Goal: Information Seeking & Learning: Learn about a topic

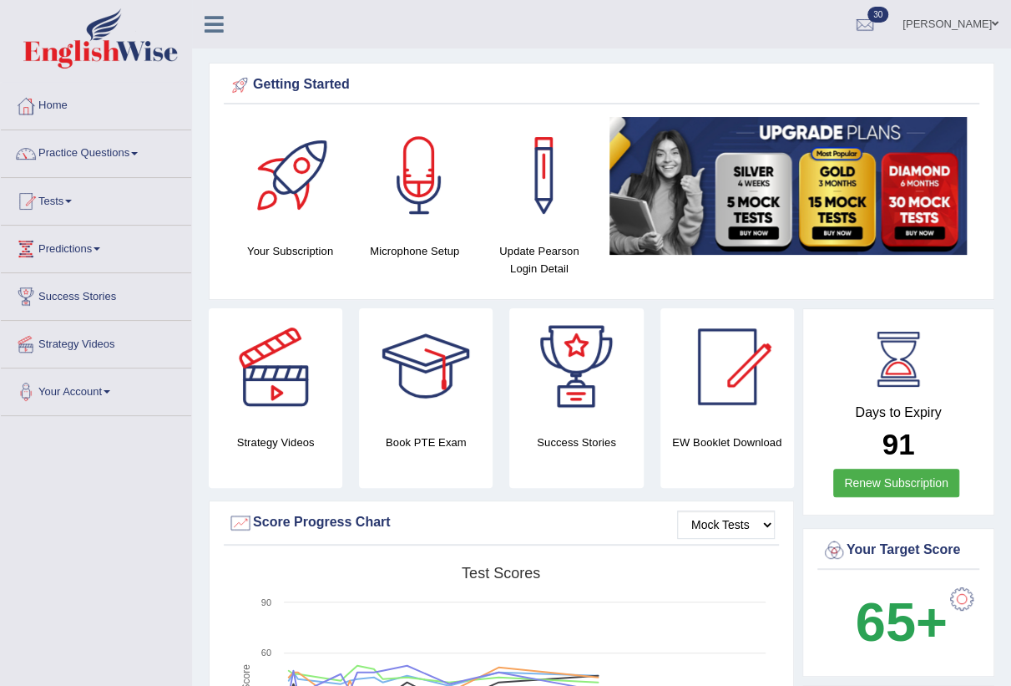
click at [981, 29] on link "Enkhbayar Usukhbaatar" at bounding box center [950, 21] width 121 height 43
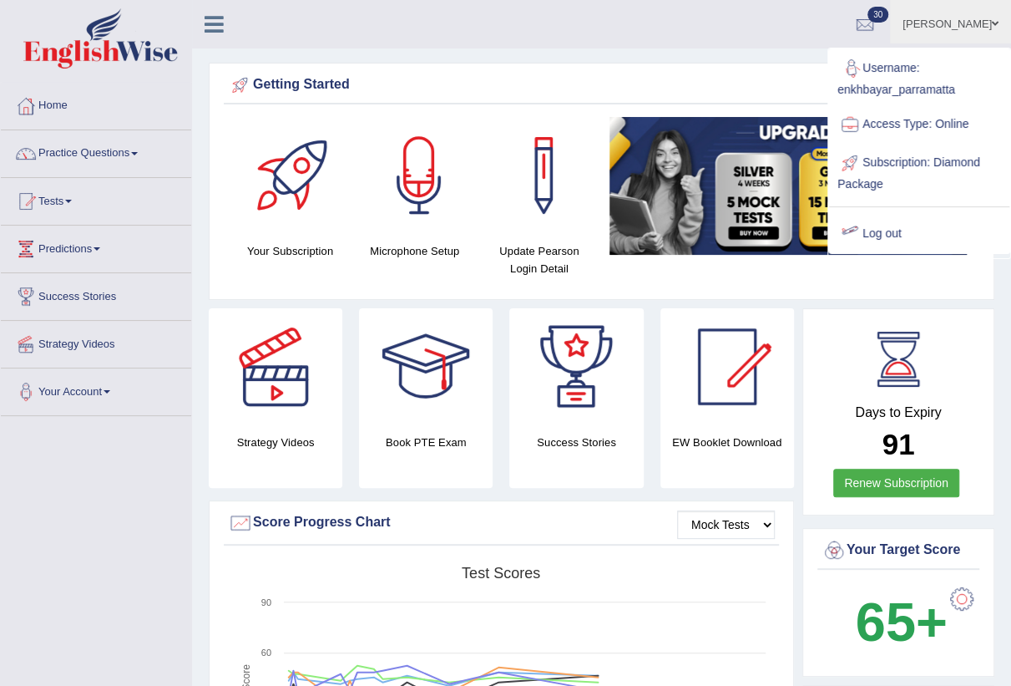
click at [890, 235] on link "Log out" at bounding box center [919, 234] width 180 height 38
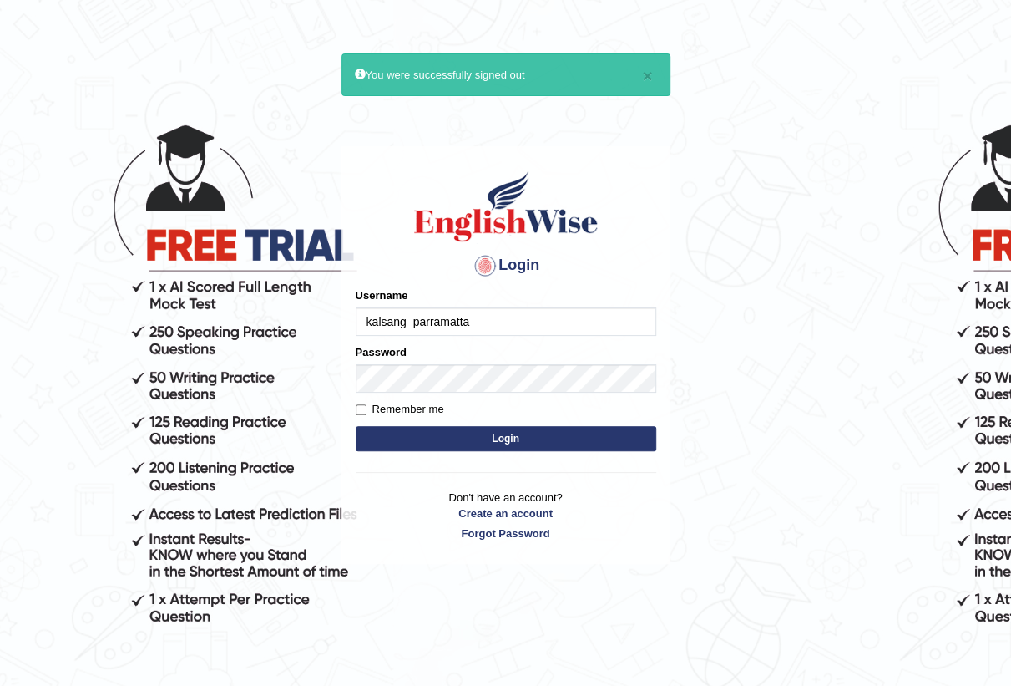
type input "kalsang_parramatta"
click at [508, 428] on button "Login" at bounding box center [506, 438] width 301 height 25
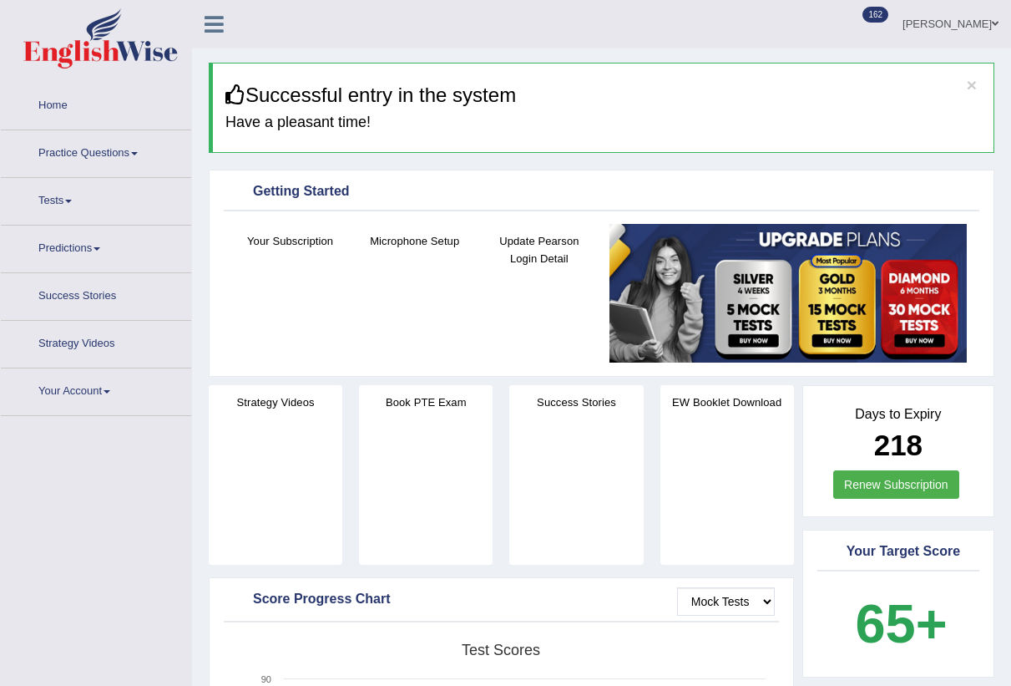
click at [107, 158] on link "Practice Questions" at bounding box center [96, 151] width 190 height 42
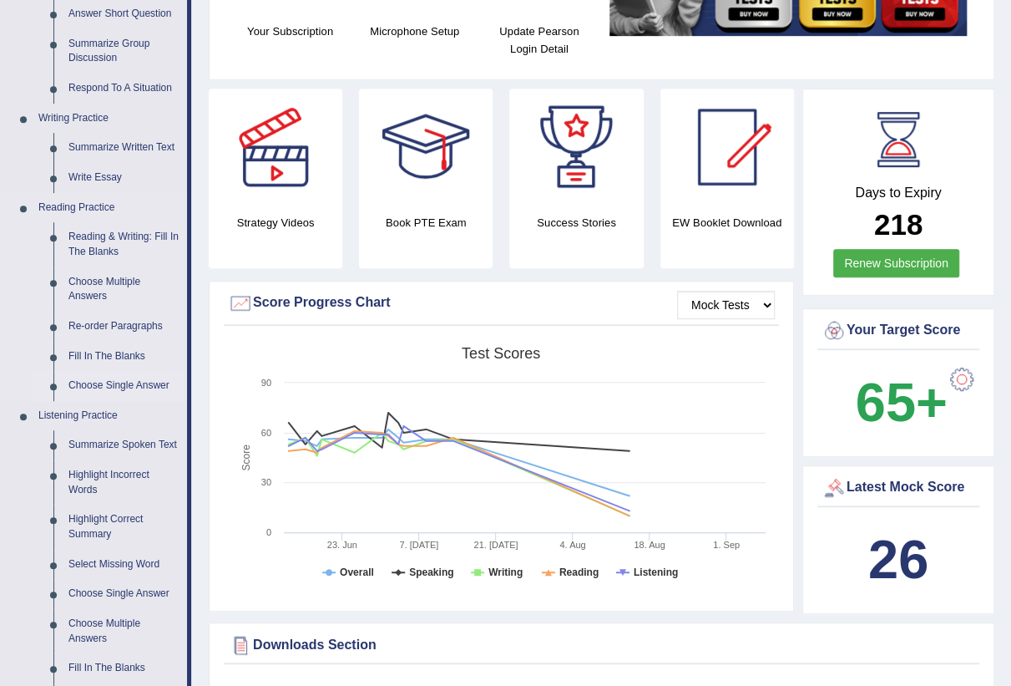
scroll to position [445, 0]
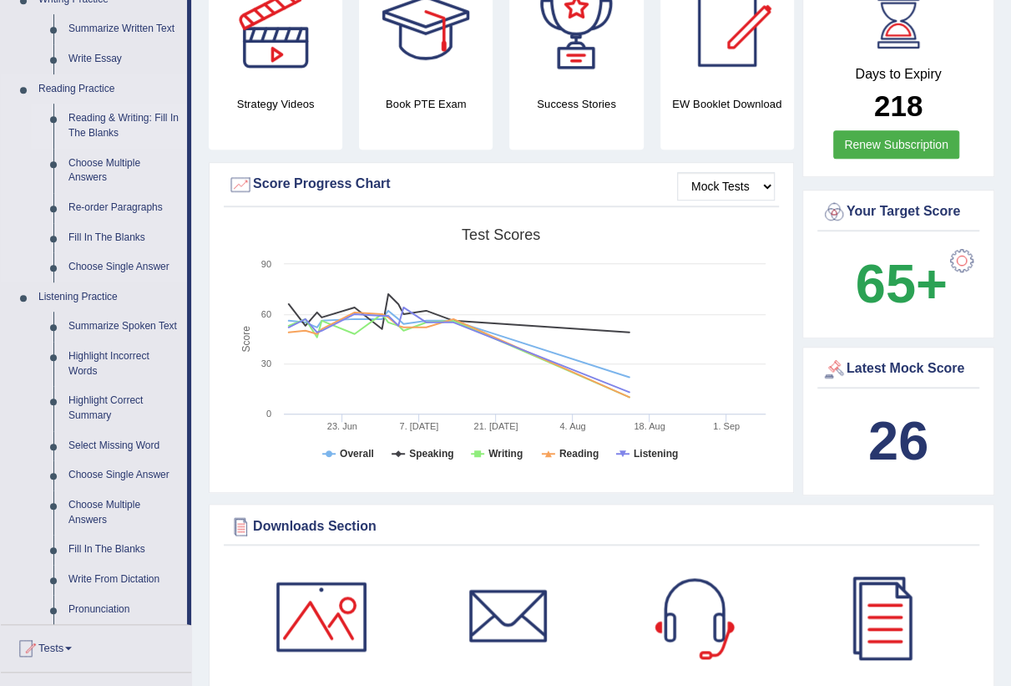
click at [100, 131] on link "Reading & Writing: Fill In The Blanks" at bounding box center [124, 126] width 126 height 44
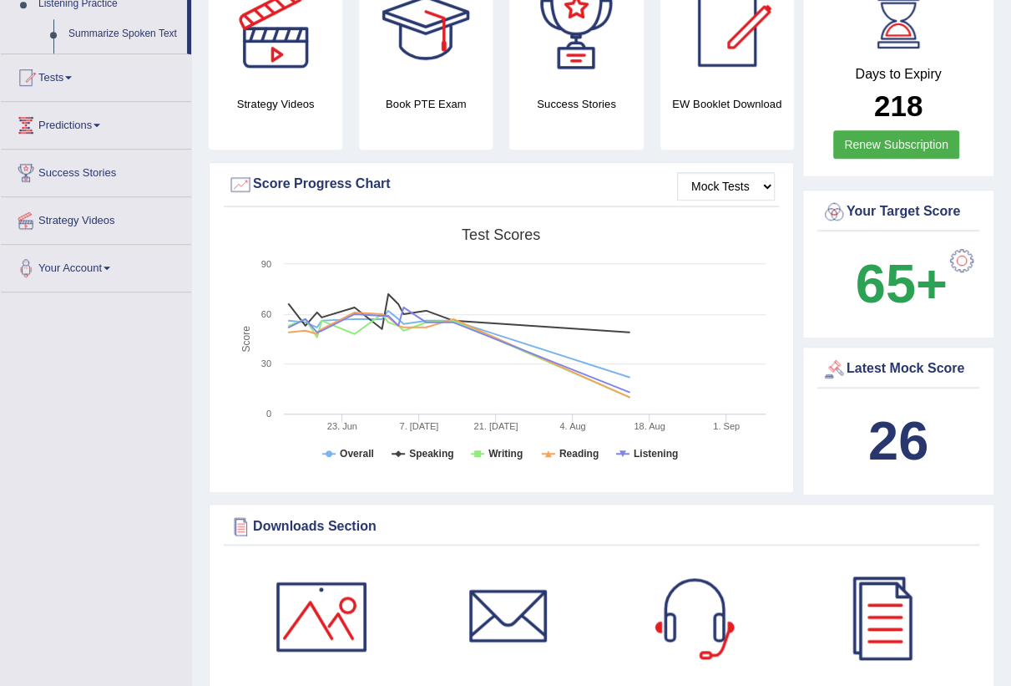
scroll to position [183, 0]
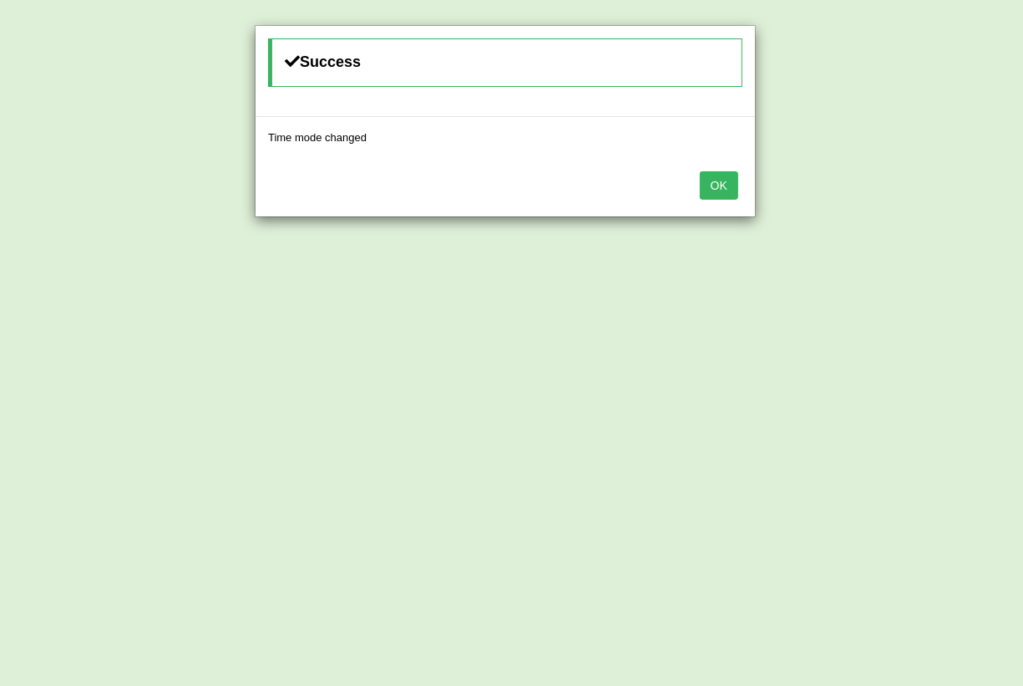
click at [717, 186] on button "OK" at bounding box center [719, 185] width 38 height 28
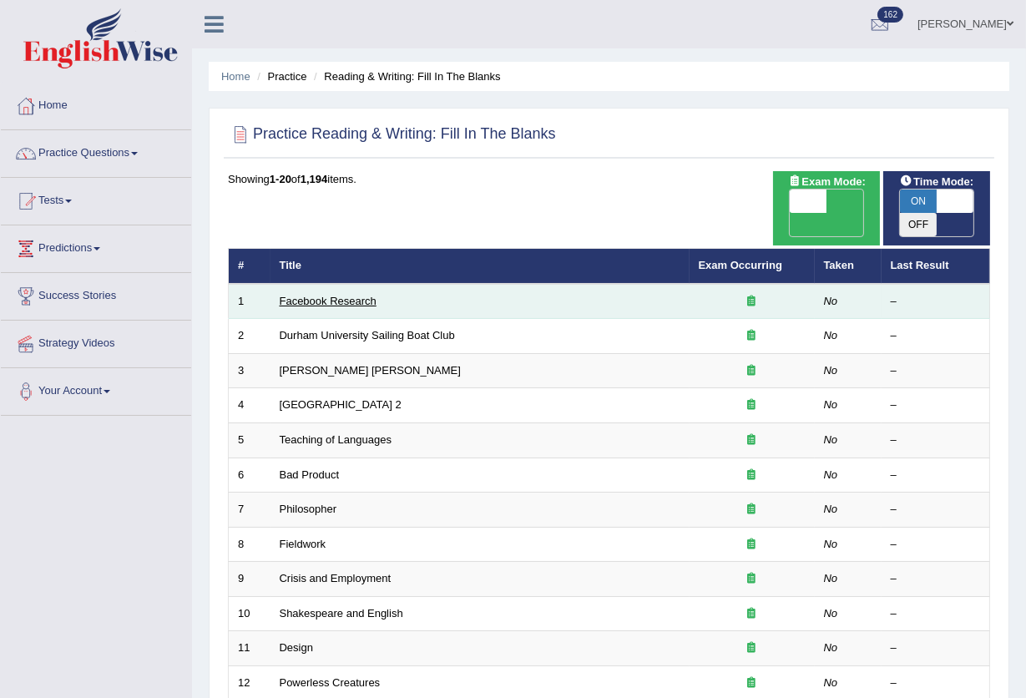
click at [352, 295] on link "Facebook Research" at bounding box center [328, 301] width 97 height 13
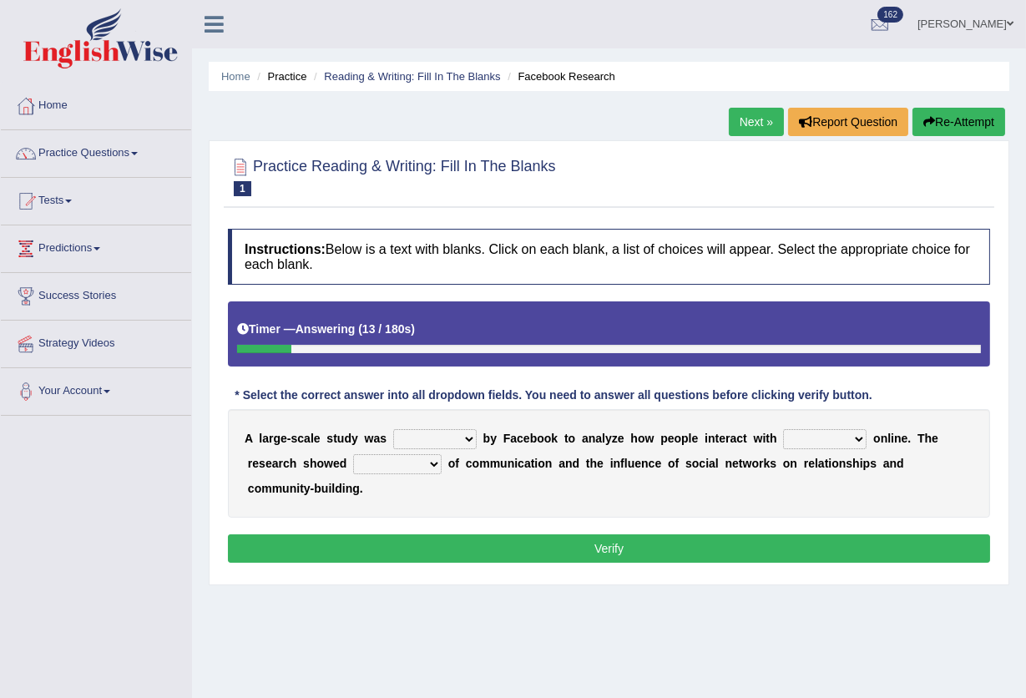
click at [466, 441] on select "surveyed had asked made" at bounding box center [435, 439] width 84 height 20
select select "made"
click at [393, 429] on select "surveyed had asked made" at bounding box center [435, 439] width 84 height 20
click at [859, 438] on select "together all each other another" at bounding box center [825, 439] width 84 height 20
select select "each other"
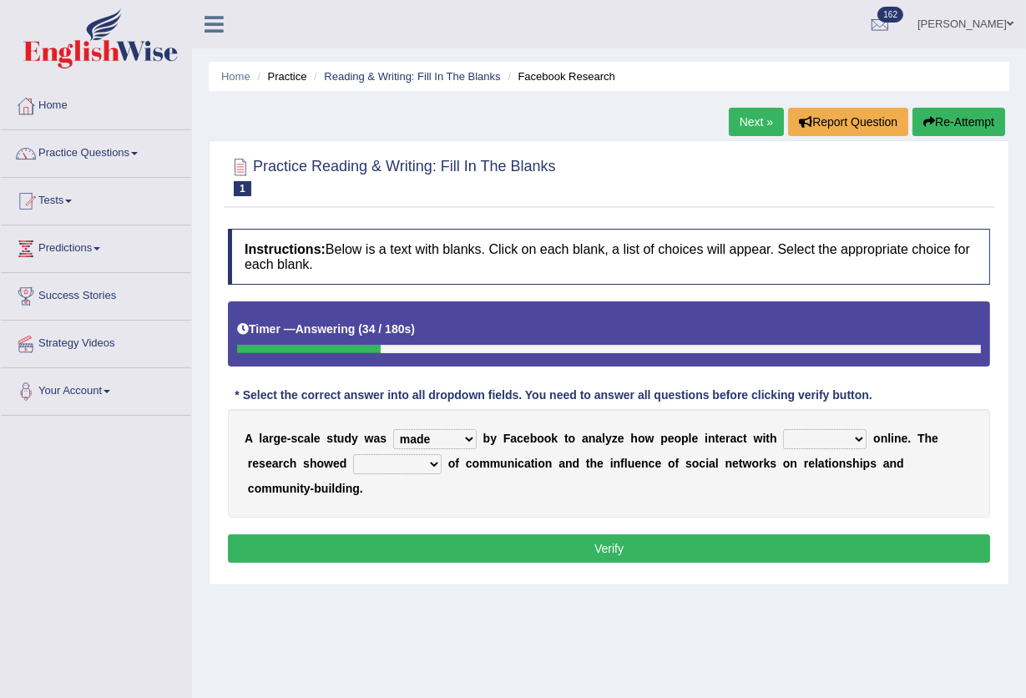
click at [783, 429] on select "together all each other another" at bounding box center [825, 439] width 84 height 20
click at [429, 463] on select "advantages standards fellowships patterns" at bounding box center [397, 464] width 89 height 20
select select "advantages"
click at [353, 454] on select "advantages standards fellowships patterns" at bounding box center [397, 464] width 89 height 20
click at [589, 552] on button "Verify" at bounding box center [609, 549] width 763 height 28
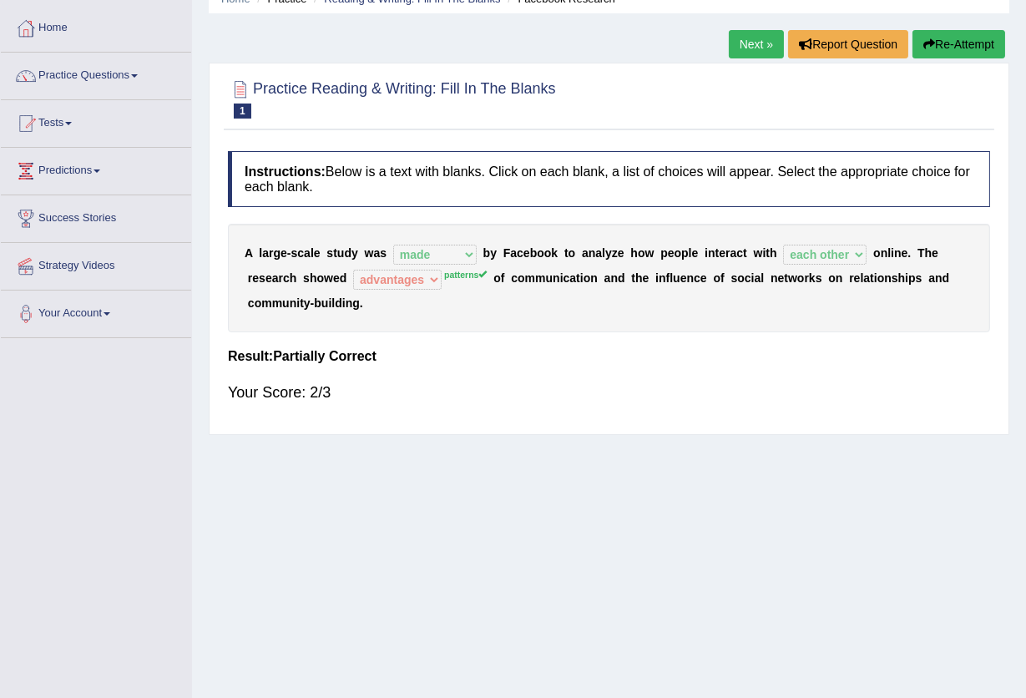
scroll to position [111, 0]
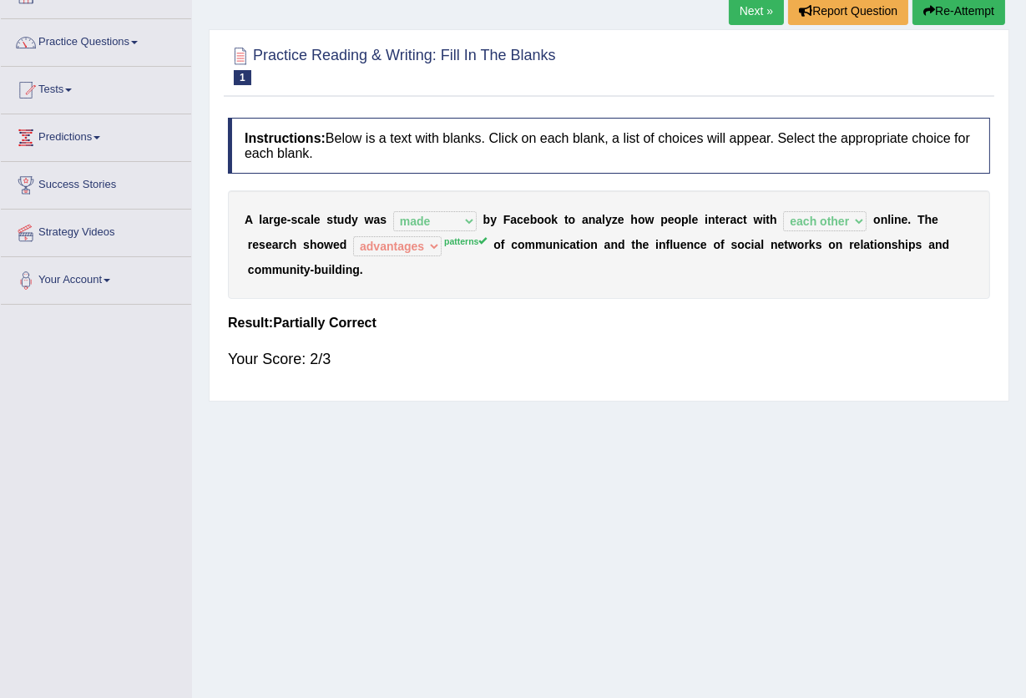
click at [867, 500] on div "Home Practice Reading & Writing: Fill In The Blanks Facebook Research Next » Re…" at bounding box center [609, 306] width 834 height 835
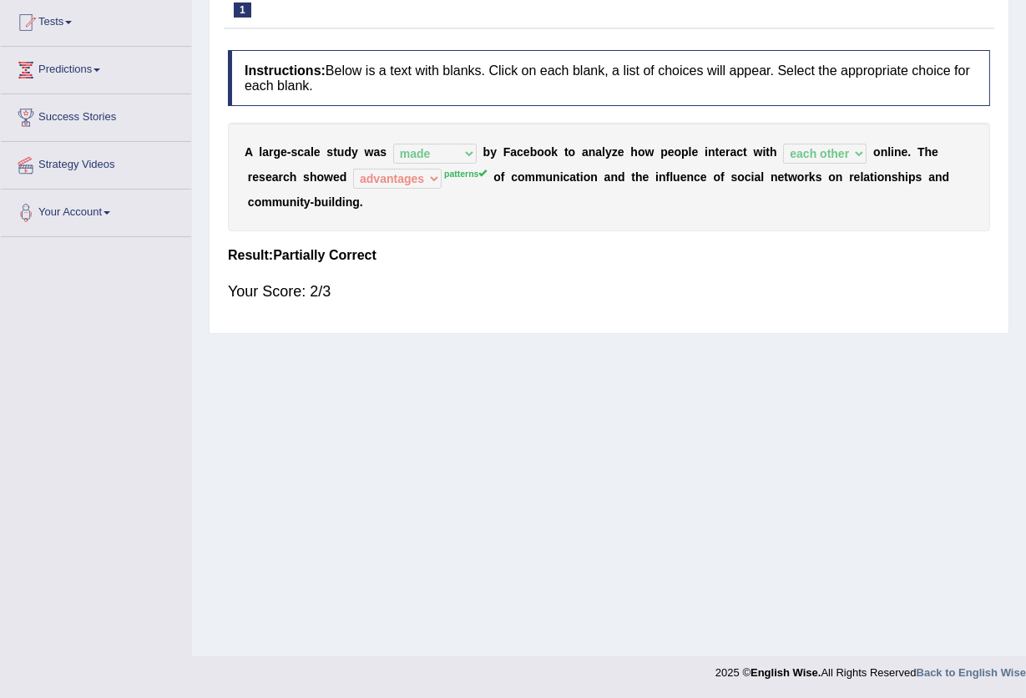
scroll to position [0, 0]
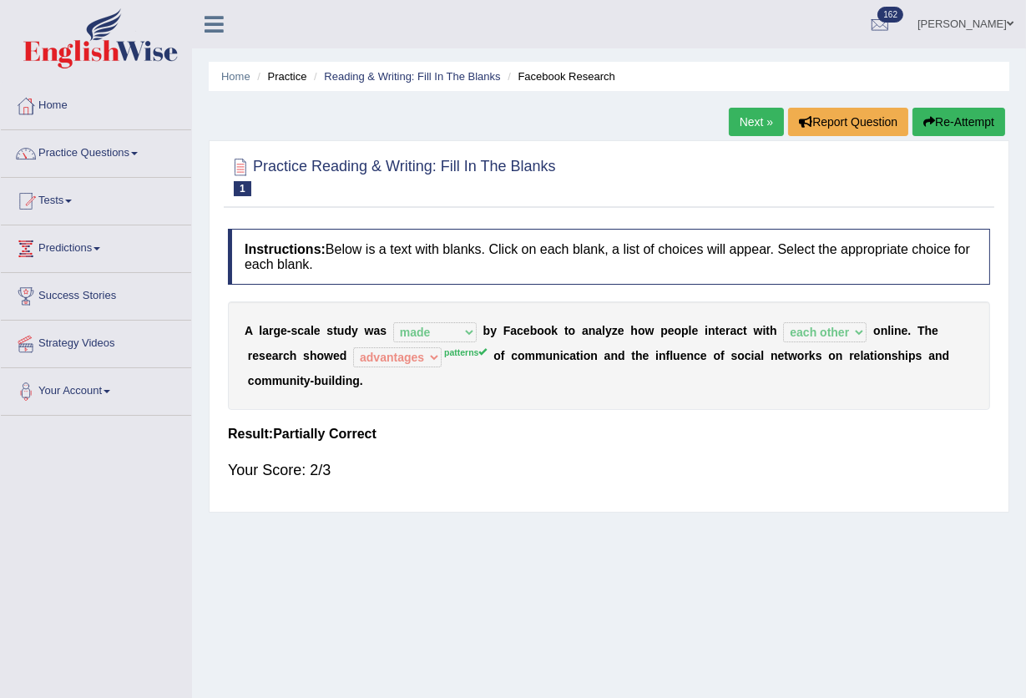
click at [754, 129] on link "Next »" at bounding box center [756, 122] width 55 height 28
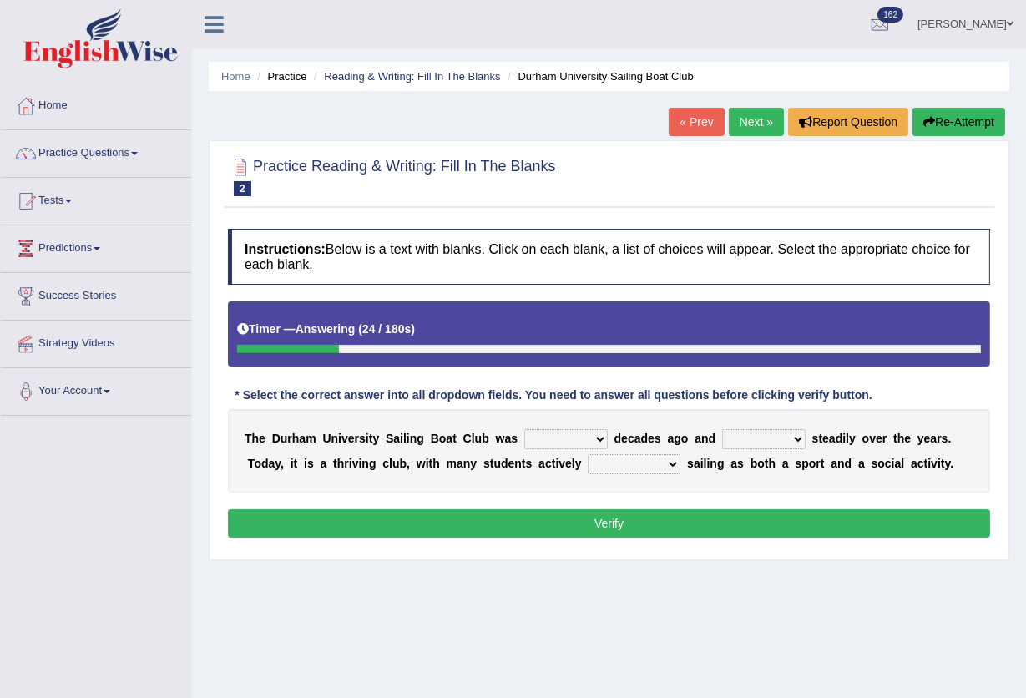
click at [594, 440] on select "found fund founded find" at bounding box center [567, 439] width 84 height 20
drag, startPoint x: 351, startPoint y: 554, endPoint x: 352, endPoint y: 533, distance: 20.9
click at [351, 554] on div "Practice Reading & Writing: Fill In The Blanks 2 Durham University Sailing Boat…" at bounding box center [609, 350] width 801 height 420
click at [600, 438] on select "found fund founded find" at bounding box center [567, 439] width 84 height 20
select select "found"
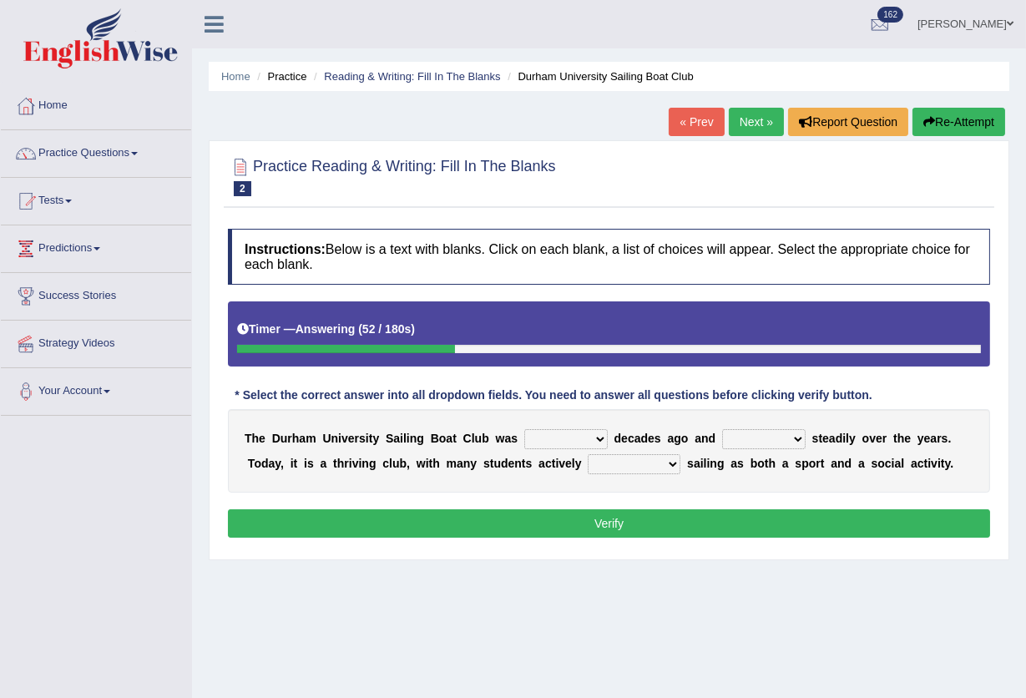
click at [525, 429] on select "found fund founded find" at bounding box center [567, 439] width 84 height 20
click at [778, 439] on select "grow growing has grown grown" at bounding box center [764, 439] width 84 height 20
select select "growing"
click at [722, 429] on select "grow growing has grown grown" at bounding box center [764, 439] width 84 height 20
click at [672, 464] on select "enjoy enjoyed are enjoying enjoying" at bounding box center [634, 464] width 93 height 20
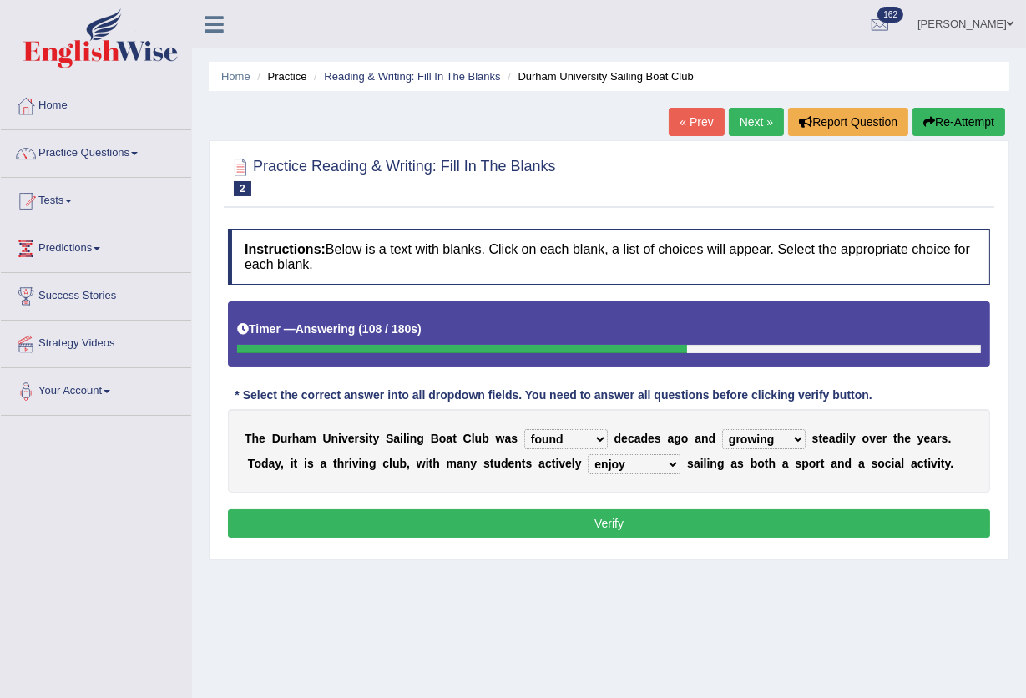
click at [588, 454] on select "enjoy enjoyed are enjoying enjoying" at bounding box center [634, 464] width 93 height 20
click at [668, 464] on select "enjoy enjoyed are enjoying enjoying" at bounding box center [634, 464] width 93 height 20
click at [588, 454] on select "enjoy enjoyed are enjoying enjoying" at bounding box center [634, 464] width 93 height 20
click at [669, 465] on select "enjoy enjoyed are enjoying enjoying" at bounding box center [634, 464] width 93 height 20
select select "enjoy"
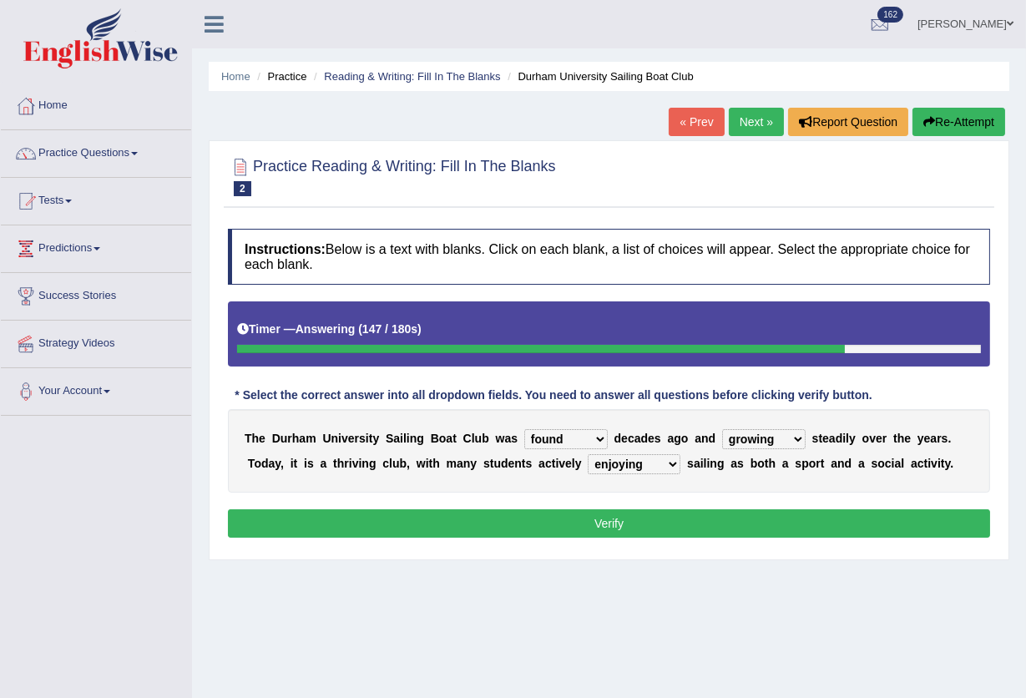
click at [588, 454] on select "enjoy enjoyed are enjoying enjoying" at bounding box center [634, 464] width 93 height 20
click at [601, 529] on button "Verify" at bounding box center [609, 523] width 763 height 28
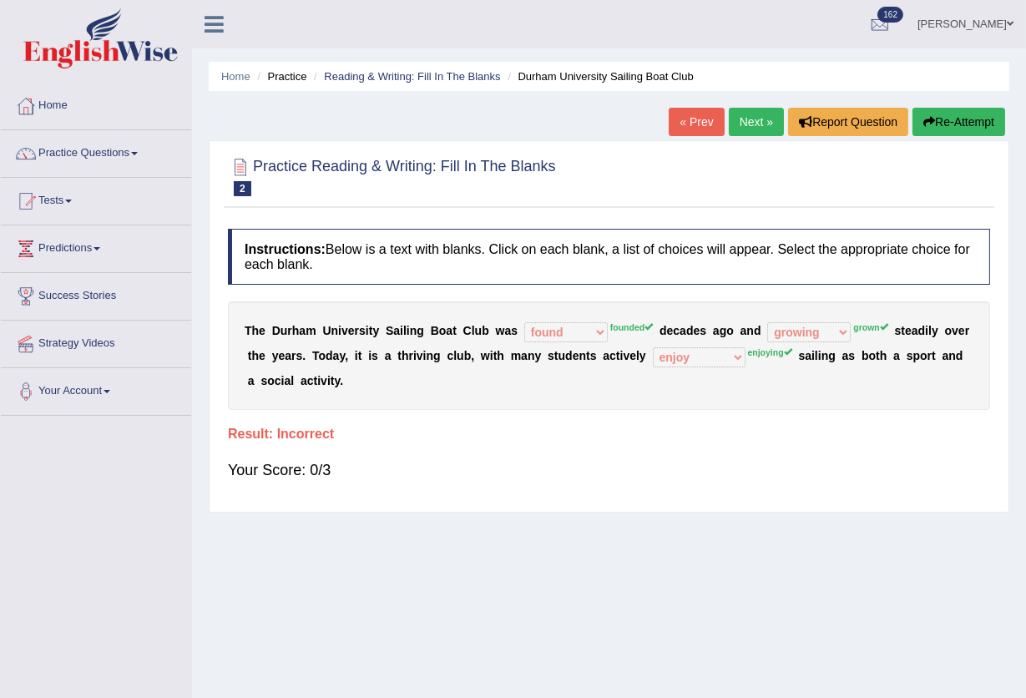
click at [744, 133] on link "Next »" at bounding box center [756, 122] width 55 height 28
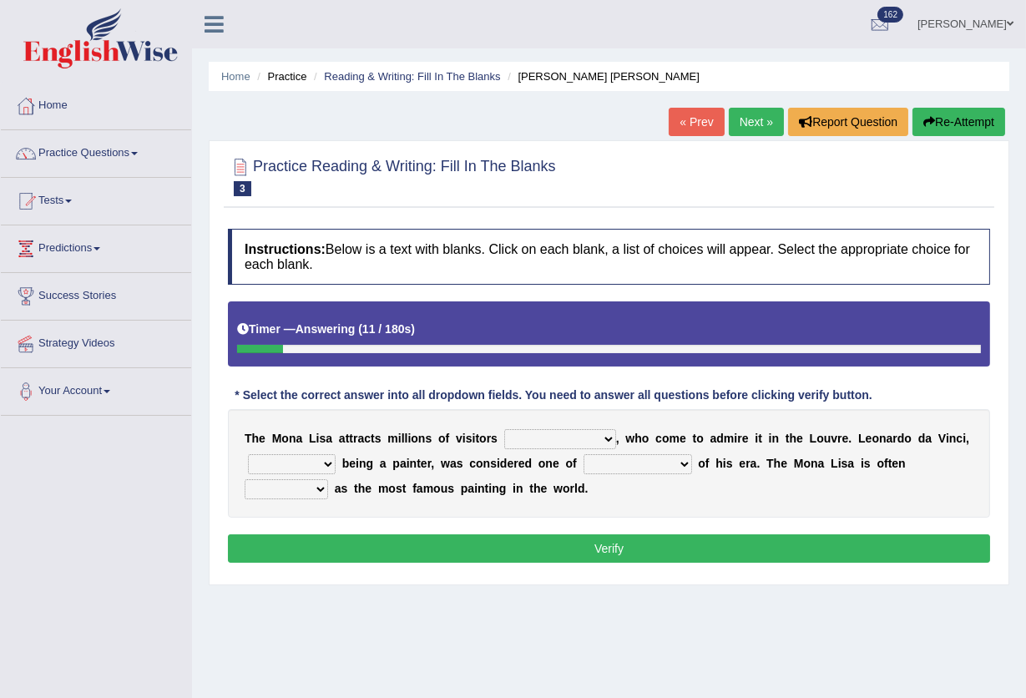
click at [606, 440] on select "around the year the all year all year round per year" at bounding box center [560, 439] width 112 height 20
select select "around the year"
click at [504, 429] on select "around the year the all year all year round per year" at bounding box center [560, 439] width 112 height 20
click at [327, 465] on select "rather than as much as as well as as long as" at bounding box center [292, 464] width 88 height 20
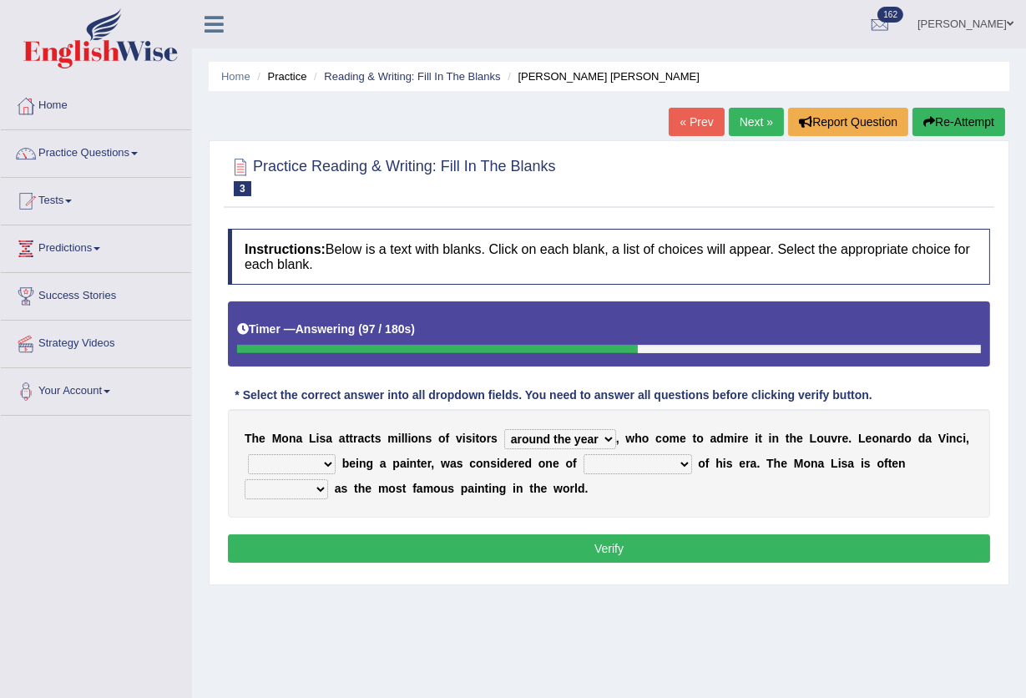
select select "as long as"
click at [248, 454] on select "rather than as much as as well as as long as" at bounding box center [292, 464] width 88 height 20
click at [677, 464] on select "better artists artist the better artist the best artists" at bounding box center [638, 464] width 109 height 20
select select "the best artists"
click at [584, 454] on select "better artists artist the better artist the best artists" at bounding box center [638, 464] width 109 height 20
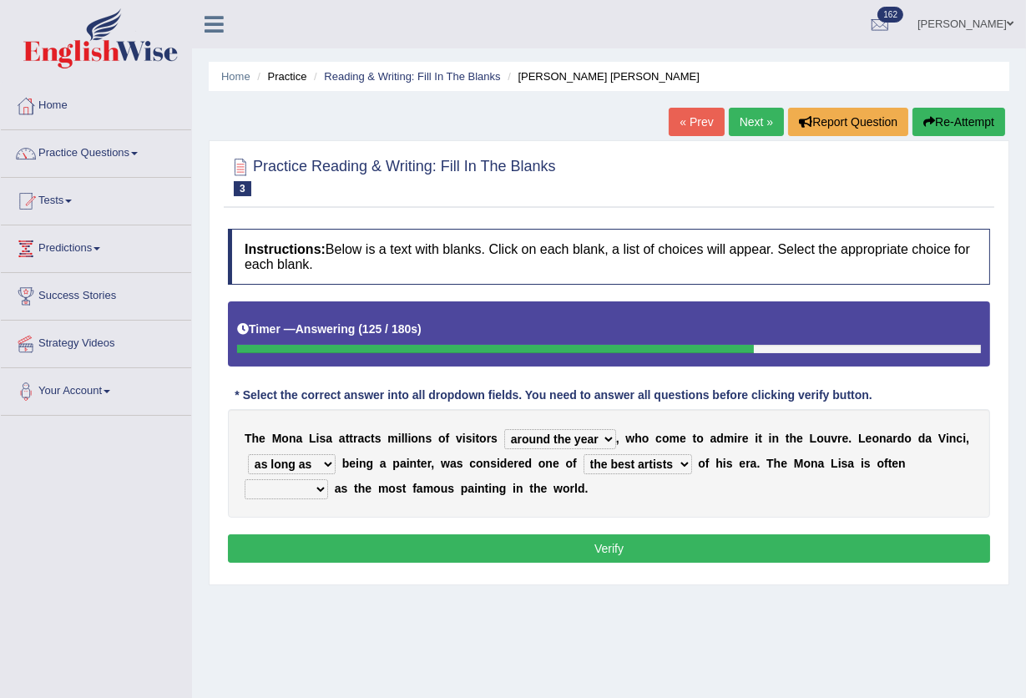
click at [323, 464] on select "rather than as much as as well as as long as" at bounding box center [292, 464] width 88 height 20
select select "as well as"
click at [248, 454] on select "rather than as much as as well as as long as" at bounding box center [292, 464] width 88 height 20
click at [324, 489] on select "classified suggested predicted described" at bounding box center [287, 489] width 84 height 20
select select "described"
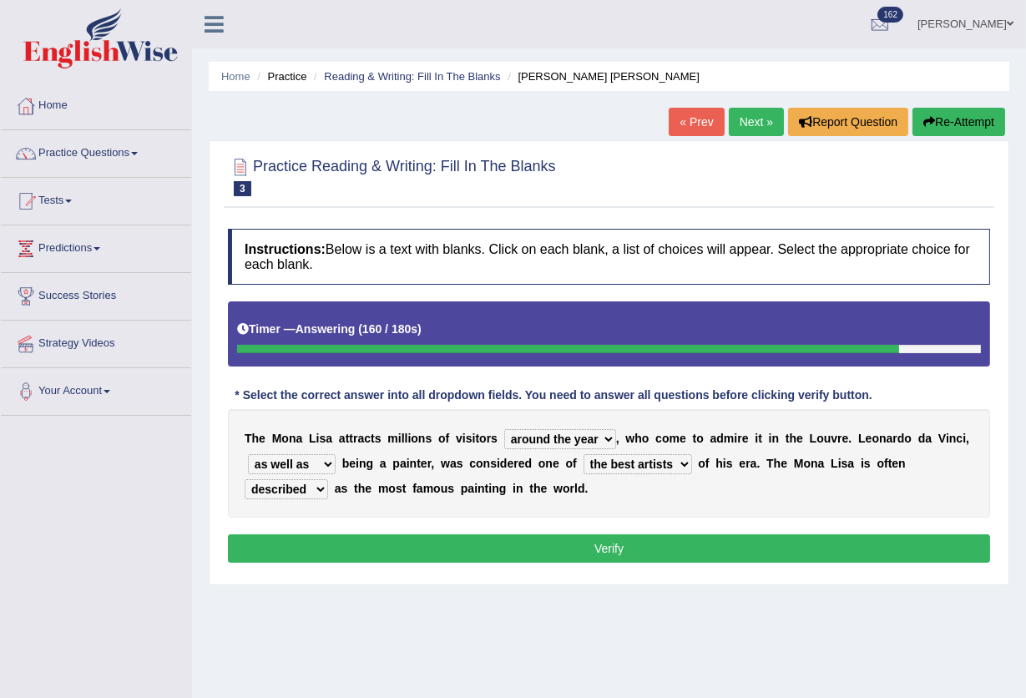
click at [245, 479] on select "classified suggested predicted described" at bounding box center [287, 489] width 84 height 20
click at [317, 487] on select "classified suggested predicted described" at bounding box center [287, 489] width 84 height 20
click at [393, 615] on div "Home Practice Reading & Writing: Fill In The Blanks Mona Lisa « Prev Next » Rep…" at bounding box center [609, 417] width 834 height 835
click at [601, 552] on button "Verify" at bounding box center [609, 549] width 763 height 28
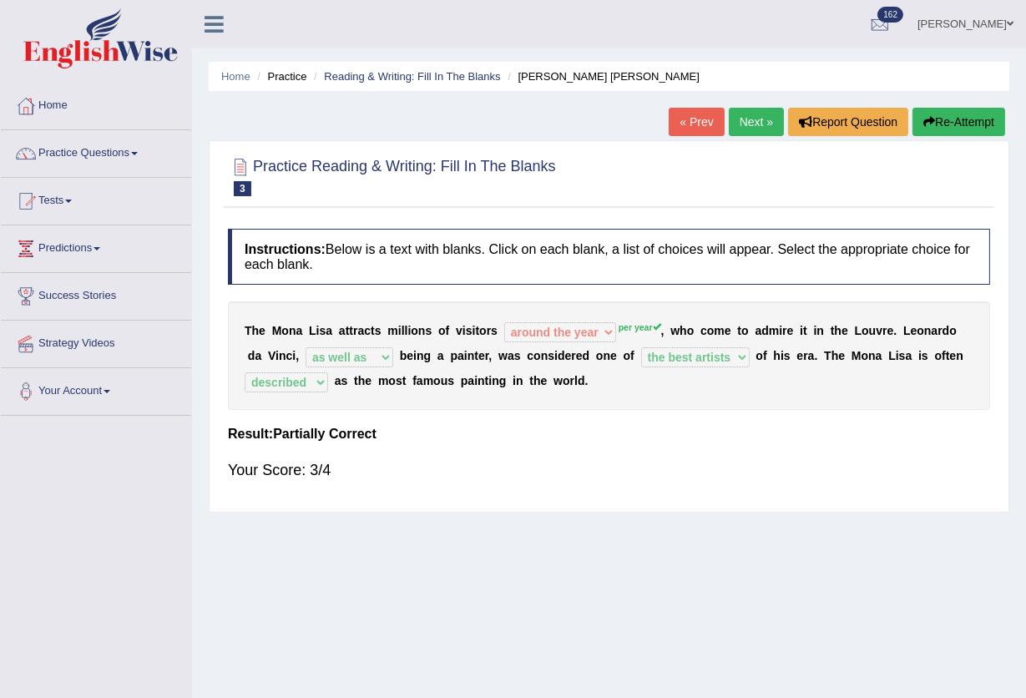
click at [114, 150] on link "Practice Questions" at bounding box center [96, 151] width 190 height 42
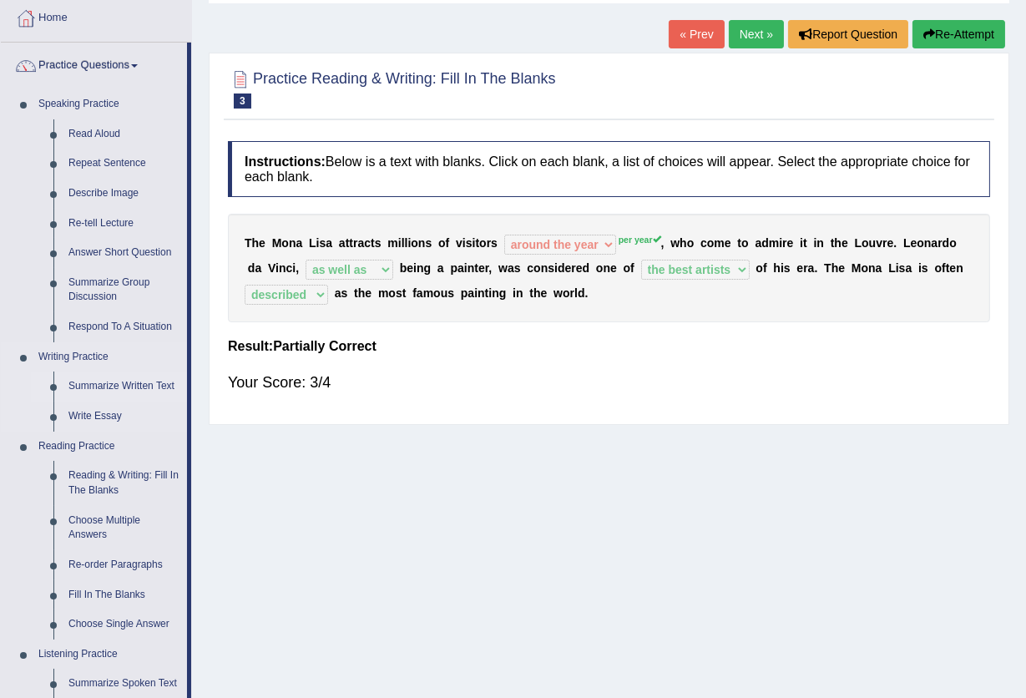
scroll to position [111, 0]
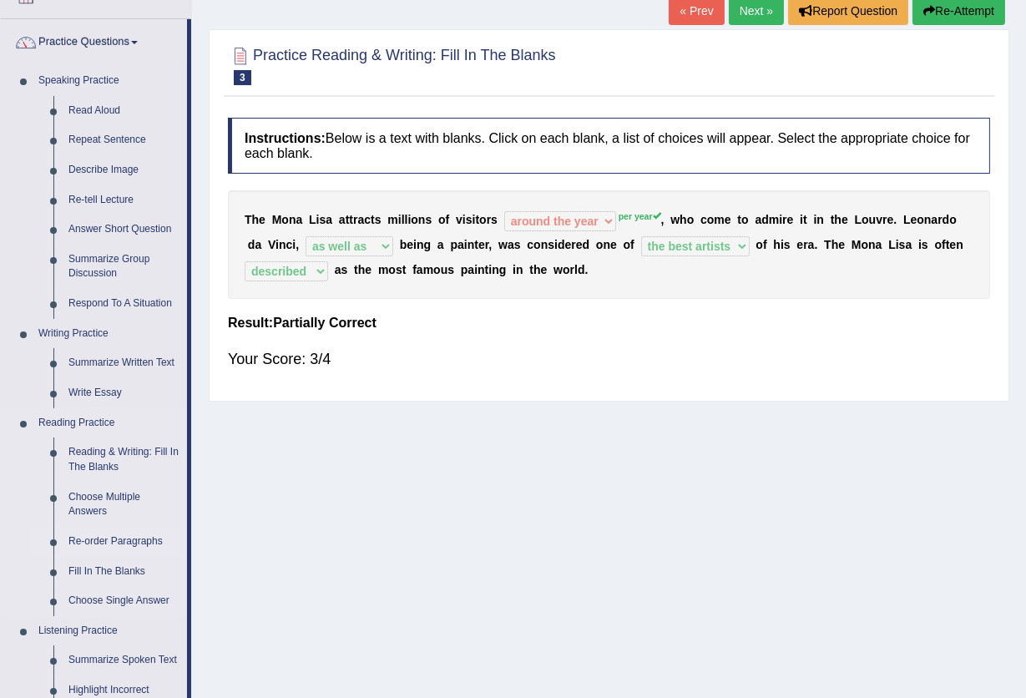
click at [129, 543] on link "Re-order Paragraphs" at bounding box center [124, 542] width 126 height 30
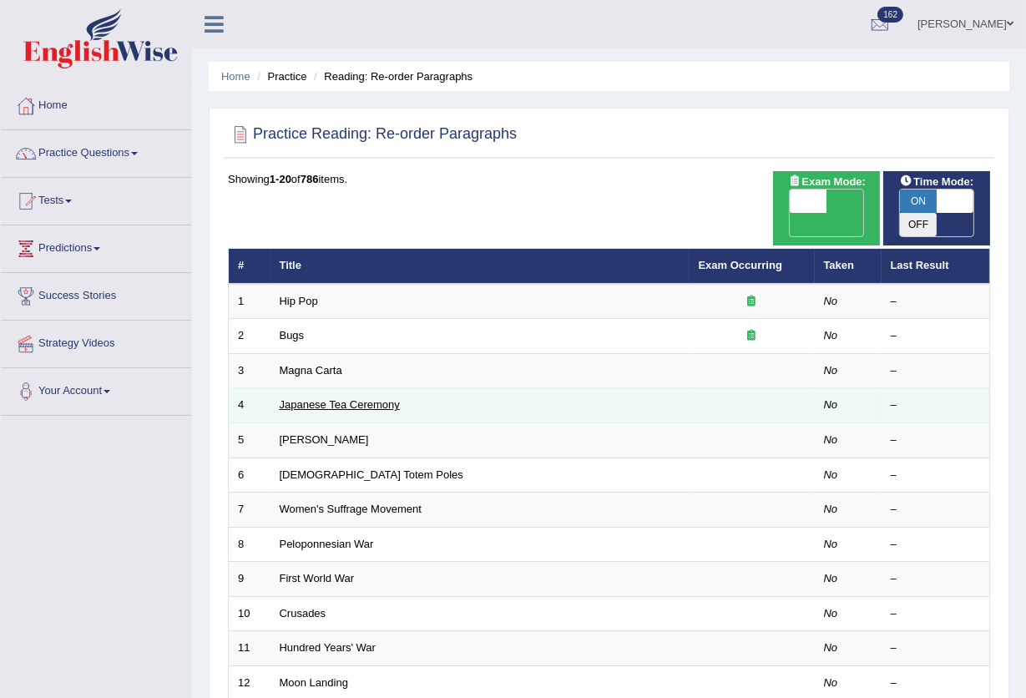
click at [291, 398] on link "Japanese Tea Ceremony" at bounding box center [340, 404] width 120 height 13
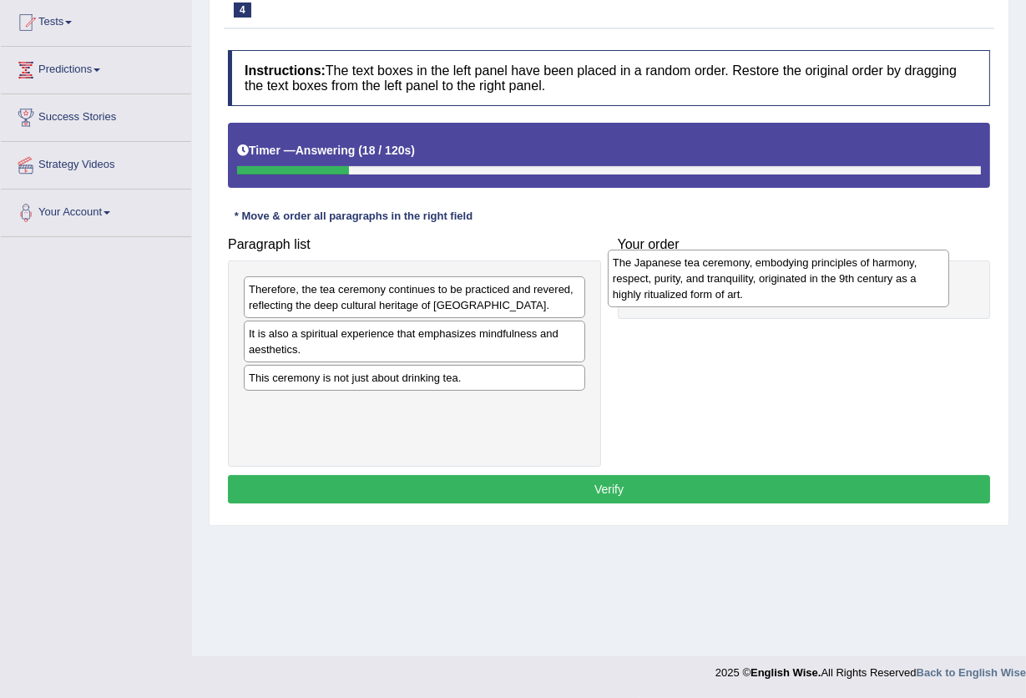
drag, startPoint x: 266, startPoint y: 359, endPoint x: 645, endPoint y: 299, distance: 383.9
click at [627, 291] on div "The Japanese tea ceremony, embodying principles of harmony, respect, purity, an…" at bounding box center [779, 279] width 342 height 58
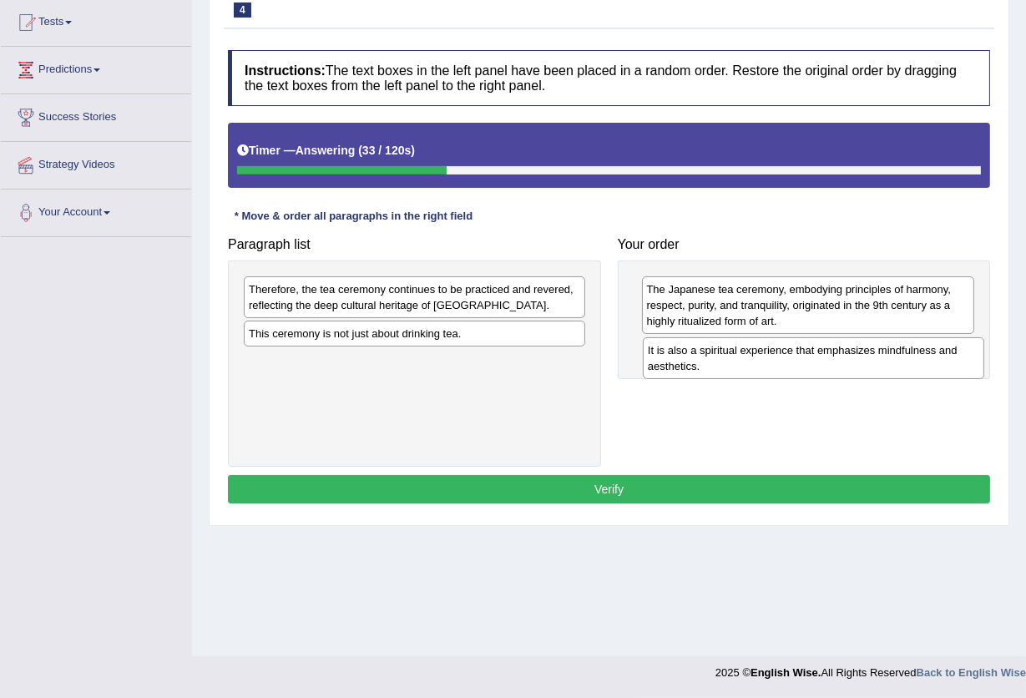
drag, startPoint x: 269, startPoint y: 344, endPoint x: 668, endPoint y: 360, distance: 399.5
click at [668, 361] on div "It is also a spiritual experience that emphasizes mindfulness and aesthetics." at bounding box center [814, 358] width 342 height 42
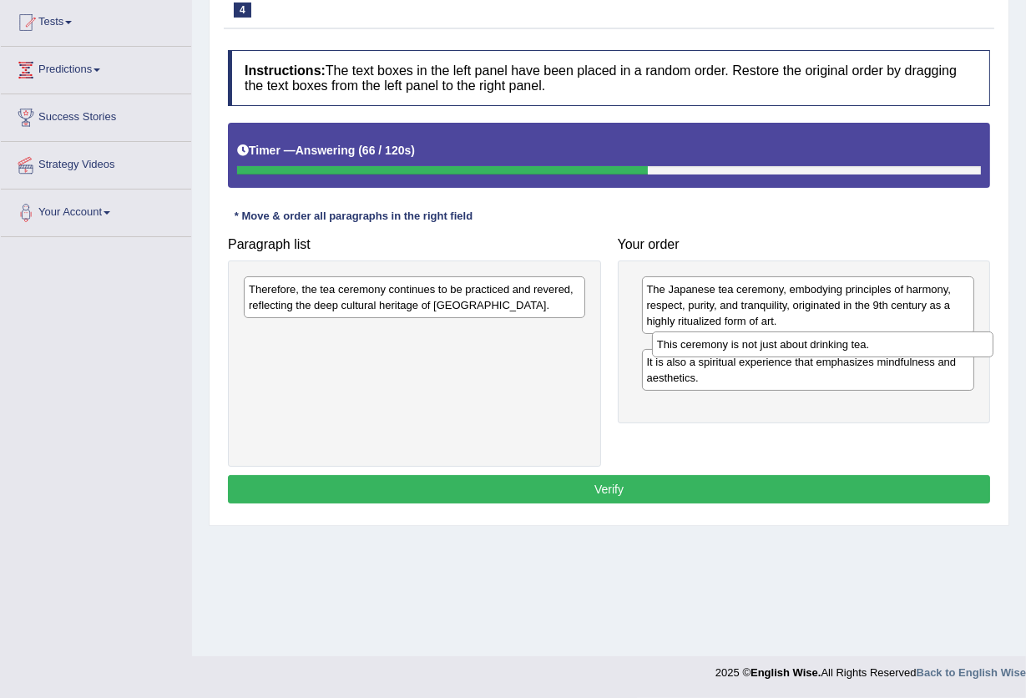
drag, startPoint x: 417, startPoint y: 337, endPoint x: 809, endPoint y: 344, distance: 392.6
click at [809, 344] on div "This ceremony is not just about drinking tea." at bounding box center [823, 345] width 342 height 26
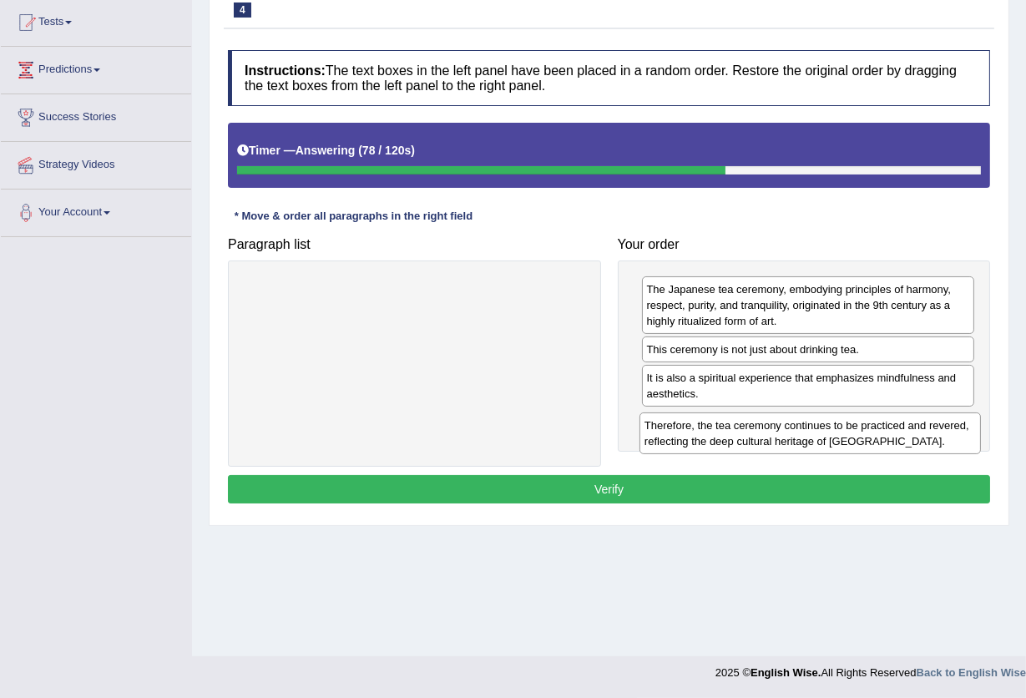
drag, startPoint x: 407, startPoint y: 306, endPoint x: 803, endPoint y: 441, distance: 418.4
click at [803, 441] on div "Therefore, the tea ceremony continues to be practiced and revered, reflecting t…" at bounding box center [811, 434] width 342 height 42
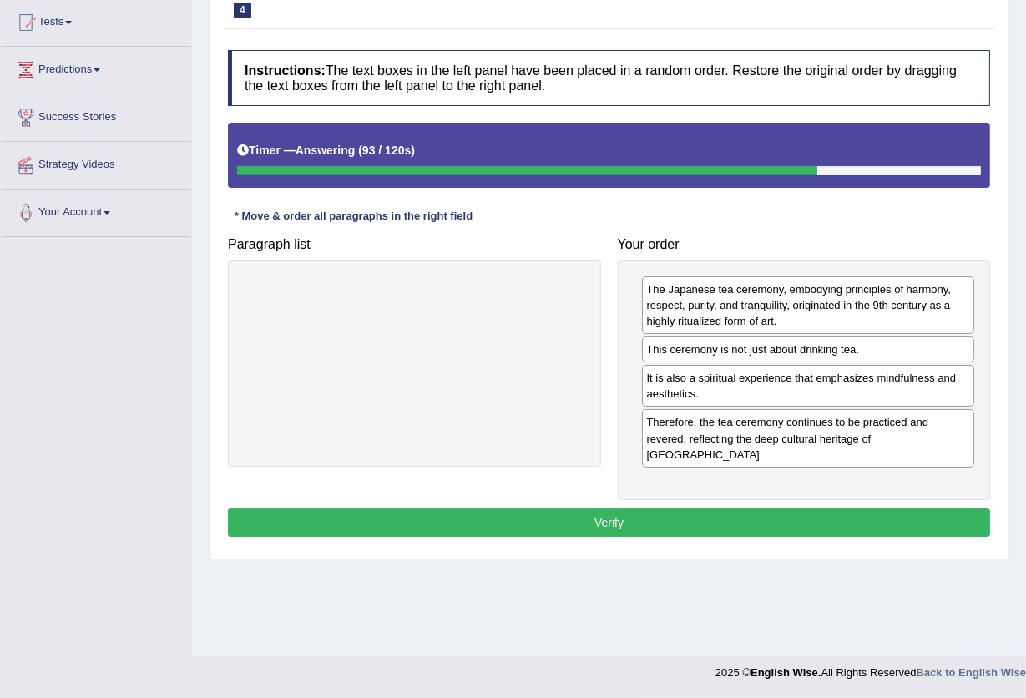
click at [620, 509] on button "Verify" at bounding box center [609, 523] width 763 height 28
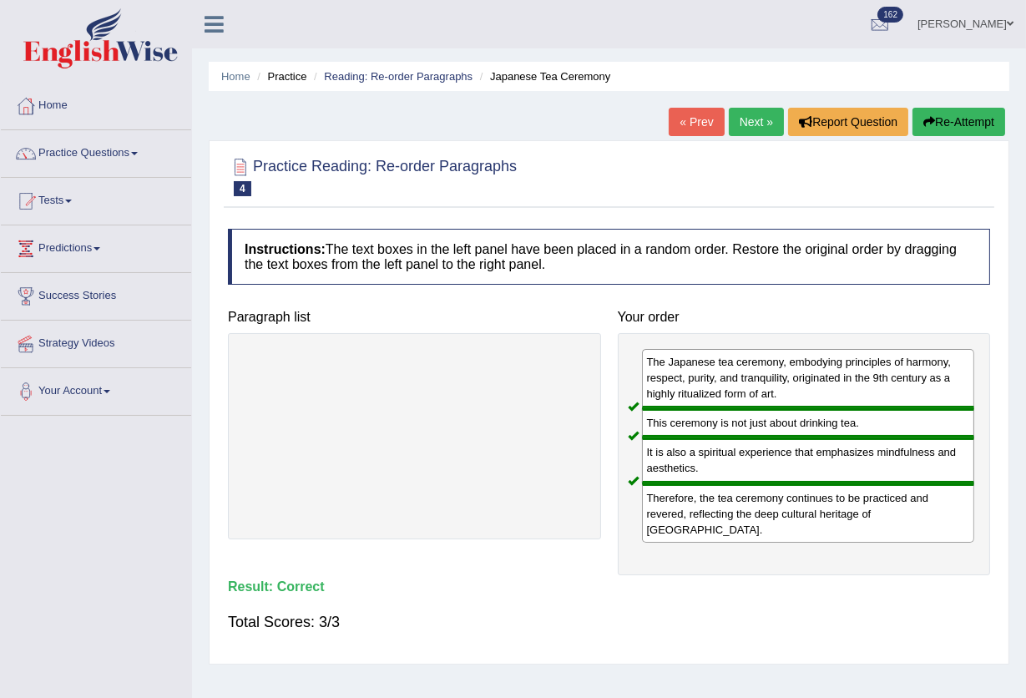
click at [734, 114] on link "Next »" at bounding box center [756, 122] width 55 height 28
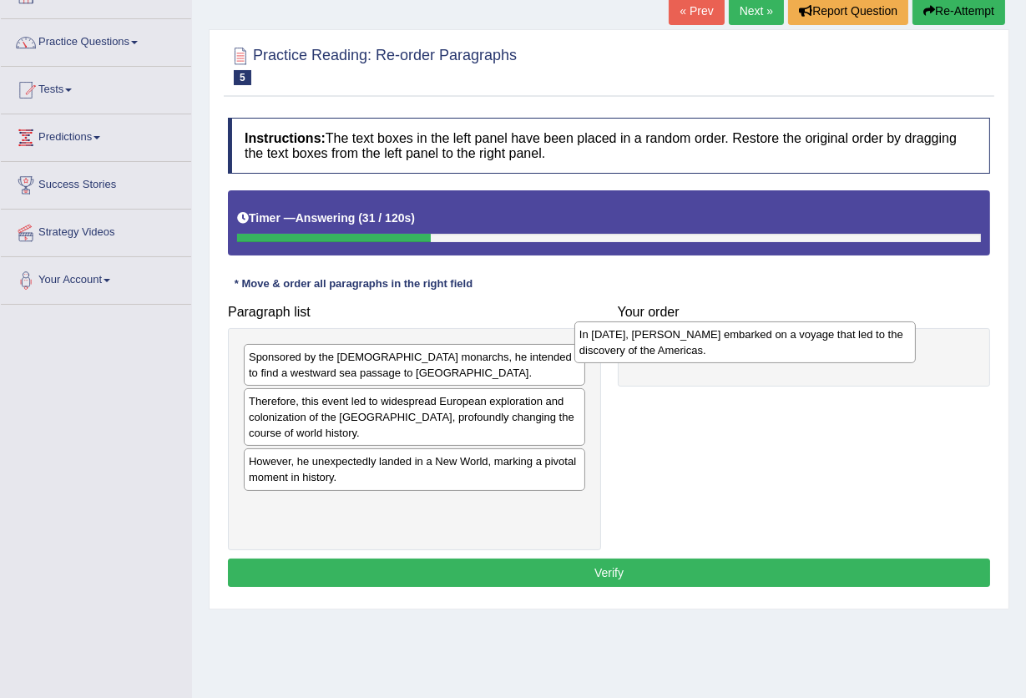
drag, startPoint x: 289, startPoint y: 517, endPoint x: 641, endPoint y: 341, distance: 393.3
click at [641, 341] on div "In 1492, Christopher Columbus embarked on a voyage that led to the discovery of…" at bounding box center [746, 343] width 342 height 42
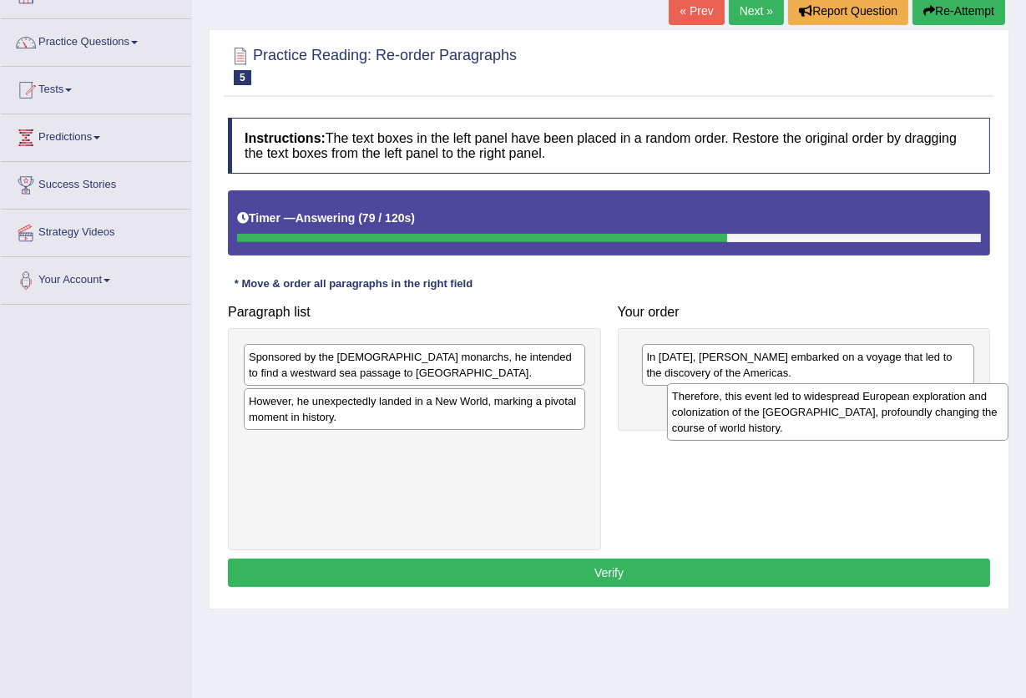
drag, startPoint x: 299, startPoint y: 420, endPoint x: 722, endPoint y: 418, distance: 422.6
click at [722, 415] on div "Therefore, this event led to widespread European exploration and colonization o…" at bounding box center [838, 412] width 342 height 58
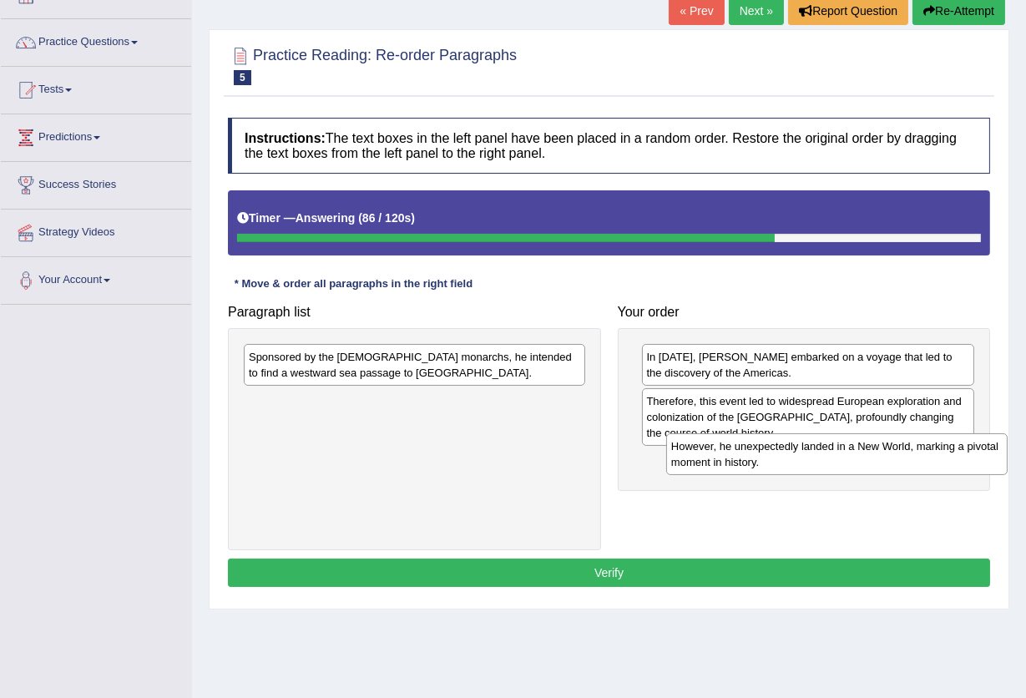
drag, startPoint x: 354, startPoint y: 415, endPoint x: 777, endPoint y: 460, distance: 425.0
click at [777, 460] on div "However, he unexpectedly landed in a New World, marking a pivotal moment in his…" at bounding box center [837, 454] width 342 height 42
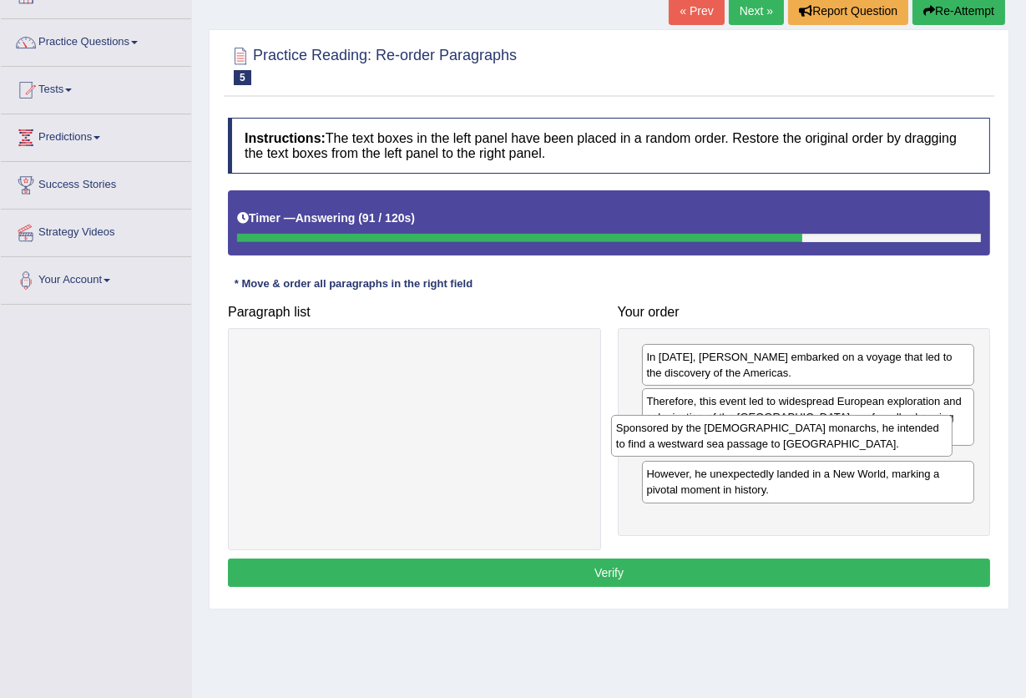
drag, startPoint x: 380, startPoint y: 365, endPoint x: 746, endPoint y: 435, distance: 372.5
click at [746, 435] on div "Sponsored by the Spanish monarchs, he intended to find a westward sea passage t…" at bounding box center [782, 436] width 342 height 42
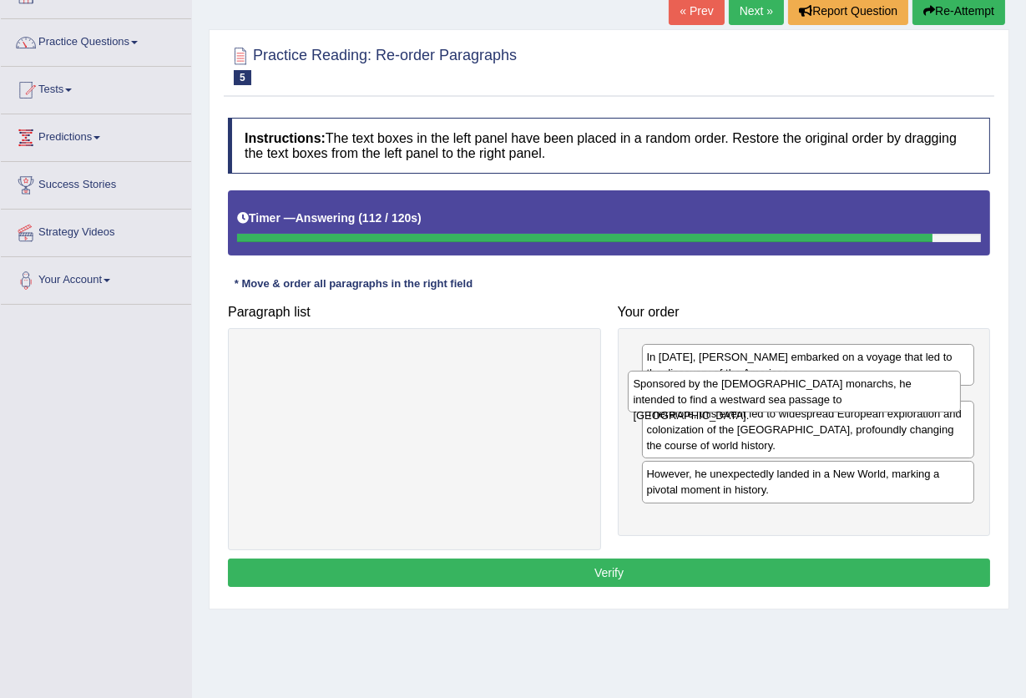
drag, startPoint x: 773, startPoint y: 484, endPoint x: 759, endPoint y: 406, distance: 78.8
click at [759, 406] on div "Sponsored by the Spanish monarchs, he intended to find a westward sea passage t…" at bounding box center [794, 392] width 333 height 42
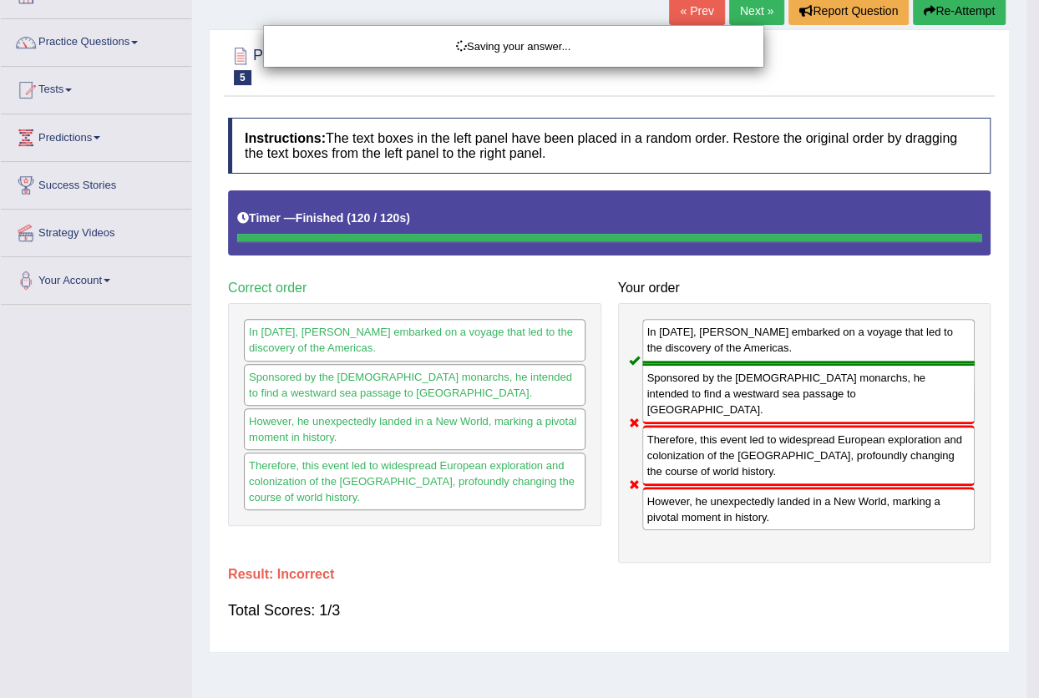
click at [727, 520] on body "Toggle navigation Home Practice Questions Speaking Practice Read Aloud Repeat S…" at bounding box center [519, 238] width 1039 height 698
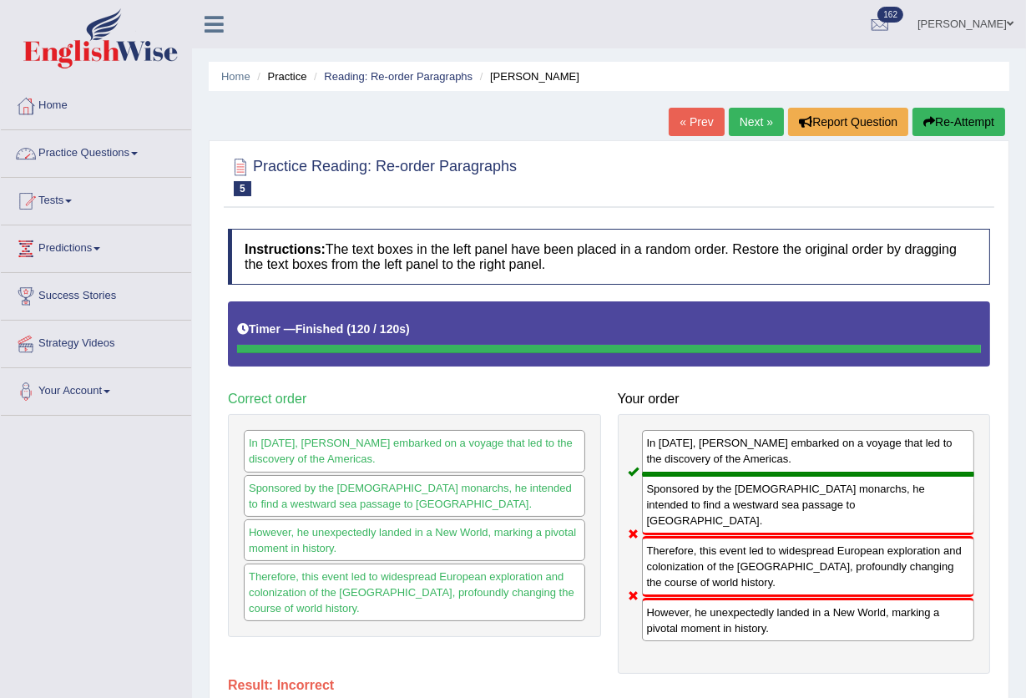
click at [94, 155] on link "Practice Questions" at bounding box center [96, 151] width 190 height 42
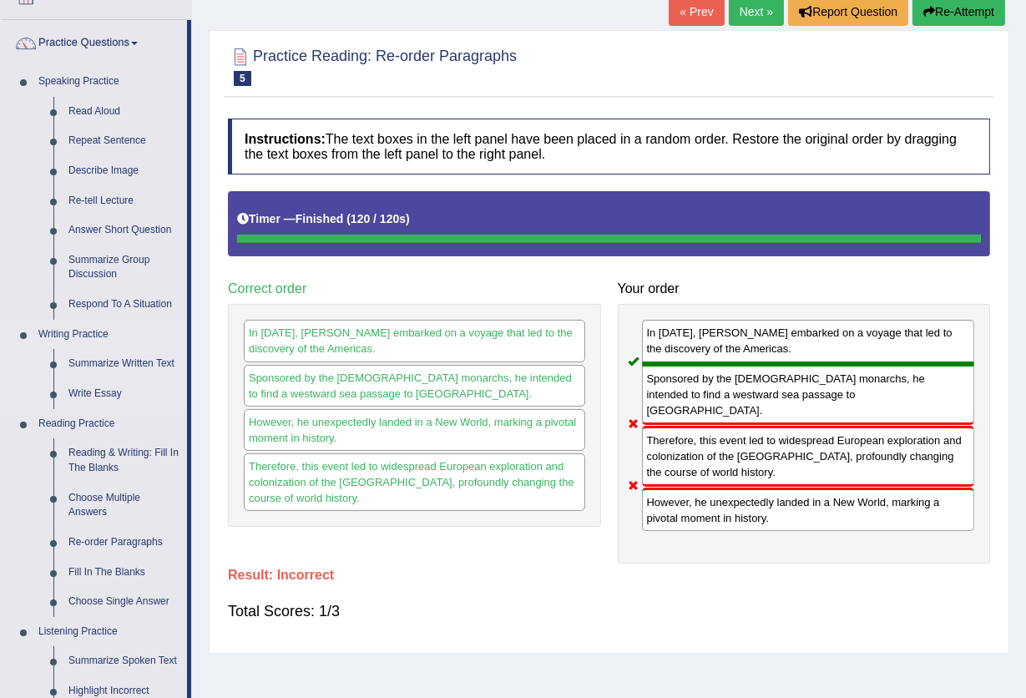
scroll to position [111, 0]
click at [120, 571] on link "Fill In The Blanks" at bounding box center [124, 572] width 126 height 30
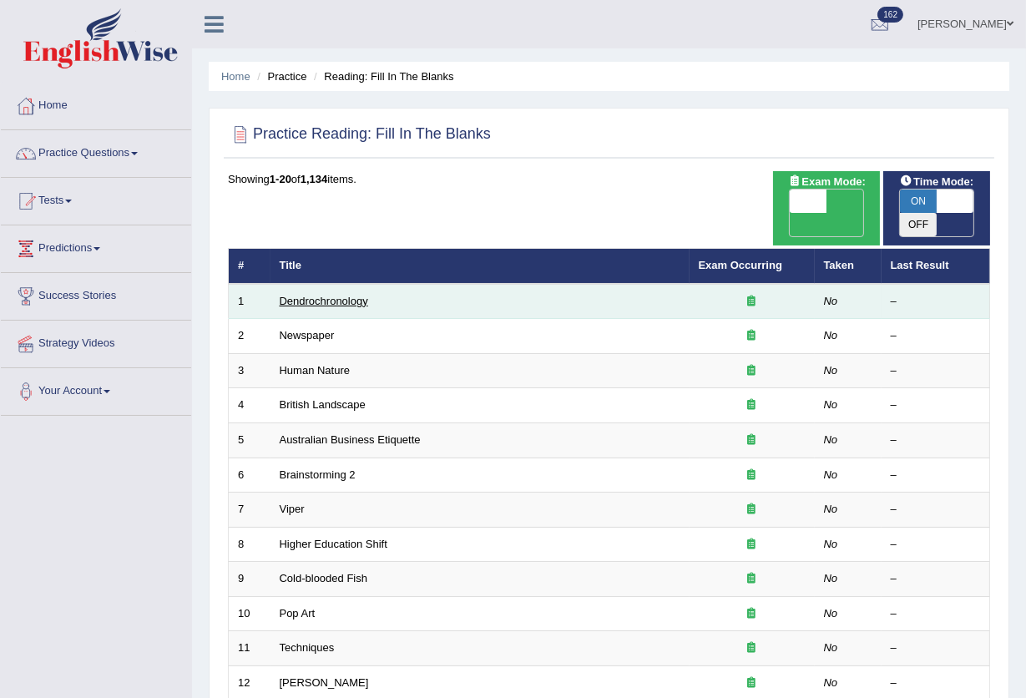
click at [342, 295] on link "Dendrochronology" at bounding box center [324, 301] width 89 height 13
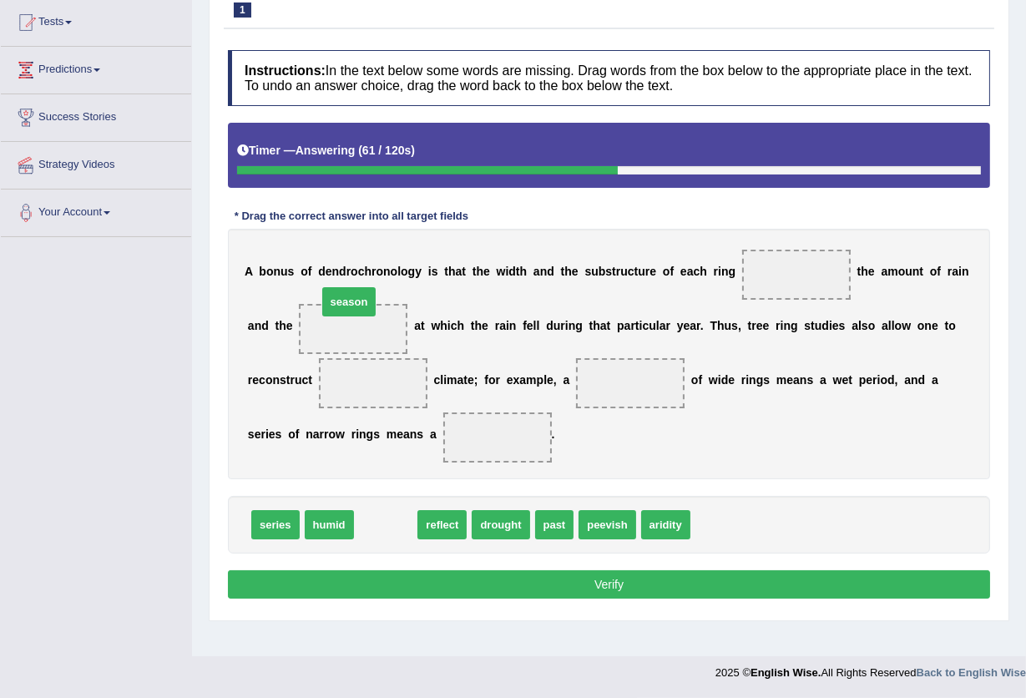
drag, startPoint x: 376, startPoint y: 531, endPoint x: 347, endPoint y: 325, distance: 208.2
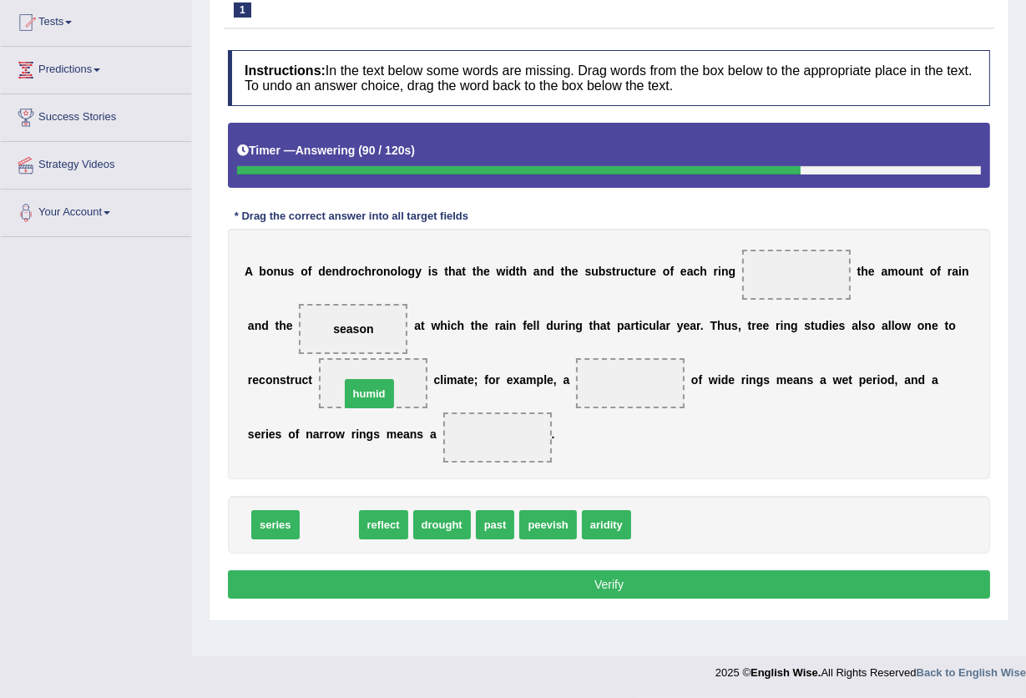
drag, startPoint x: 332, startPoint y: 526, endPoint x: 392, endPoint y: 372, distance: 165.5
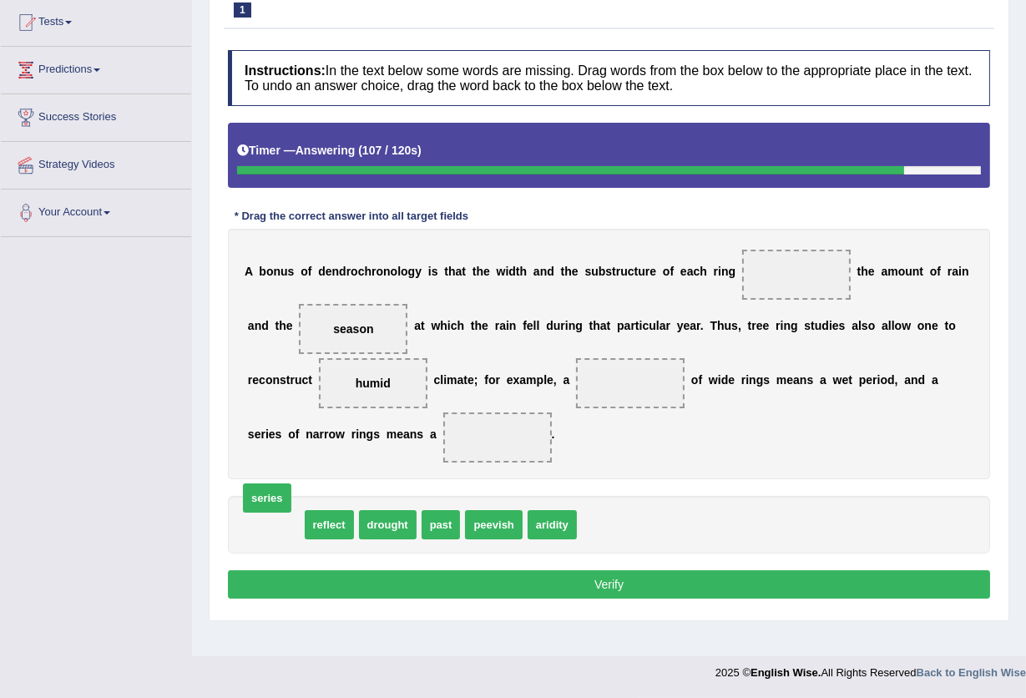
drag, startPoint x: 266, startPoint y: 525, endPoint x: 258, endPoint y: 499, distance: 28.0
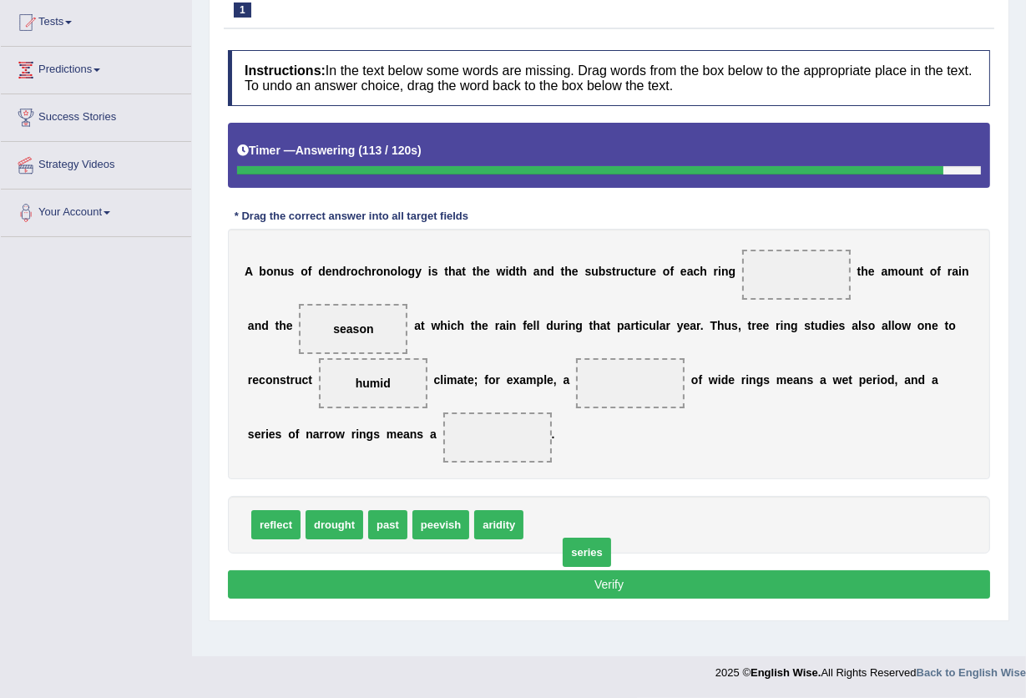
drag, startPoint x: 557, startPoint y: 527, endPoint x: 591, endPoint y: 554, distance: 43.4
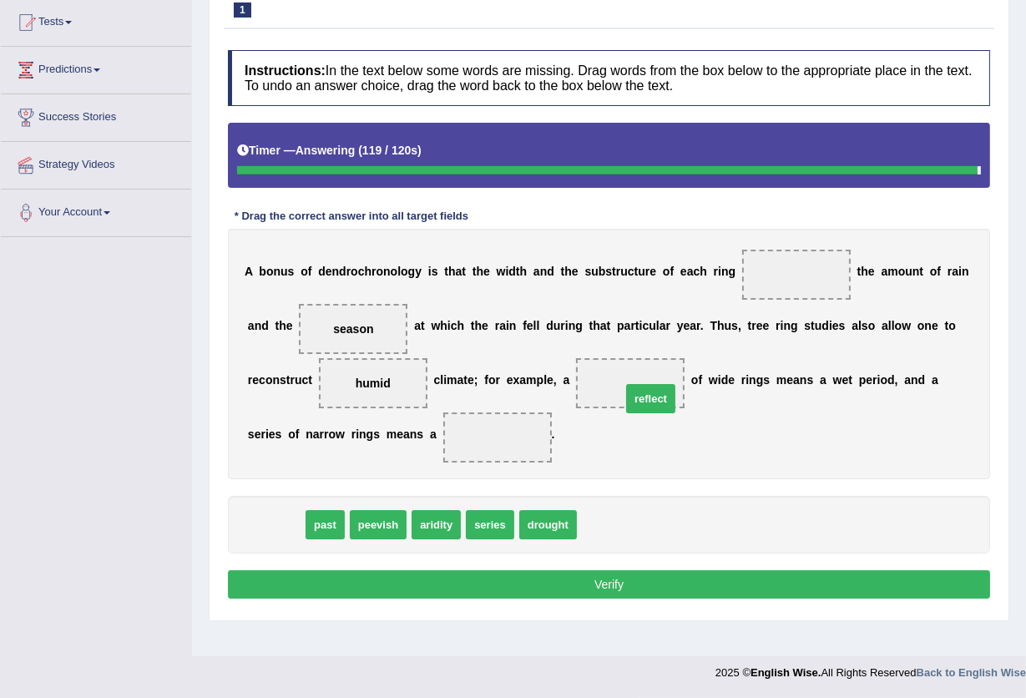
drag, startPoint x: 280, startPoint y: 524, endPoint x: 690, endPoint y: 403, distance: 427.4
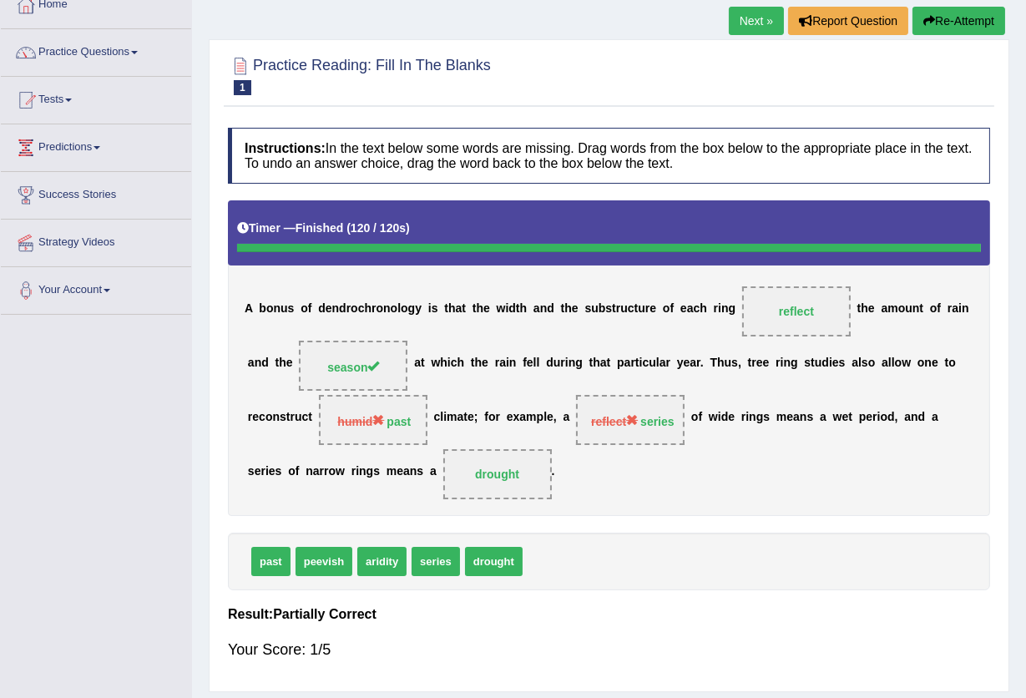
scroll to position [68, 0]
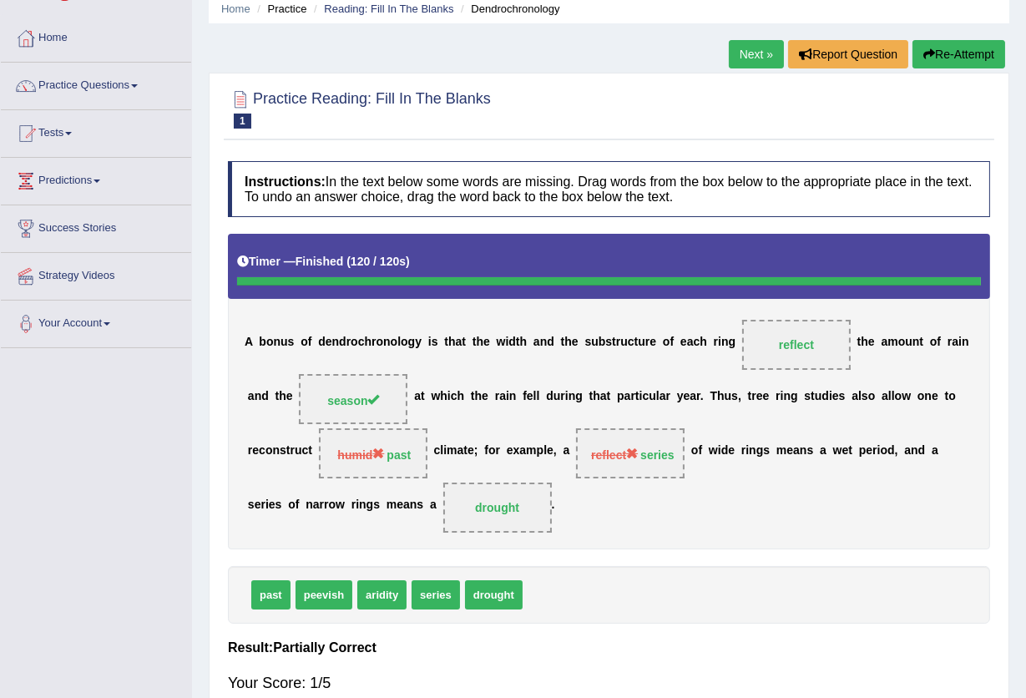
click at [955, 58] on button "Re-Attempt" at bounding box center [959, 54] width 93 height 28
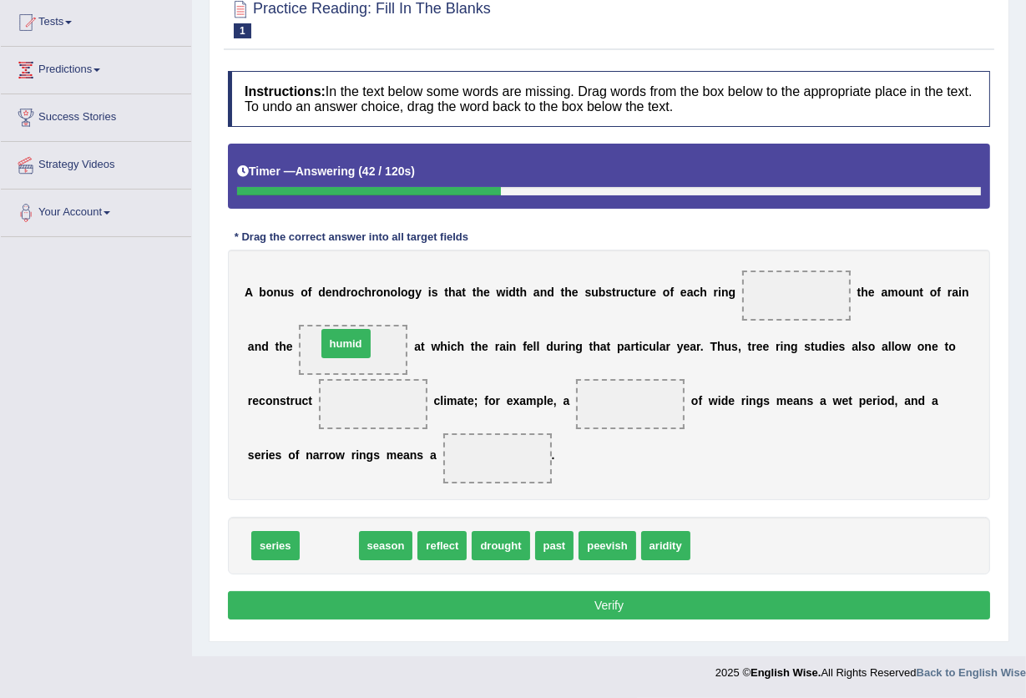
drag, startPoint x: 322, startPoint y: 548, endPoint x: 338, endPoint y: 347, distance: 202.0
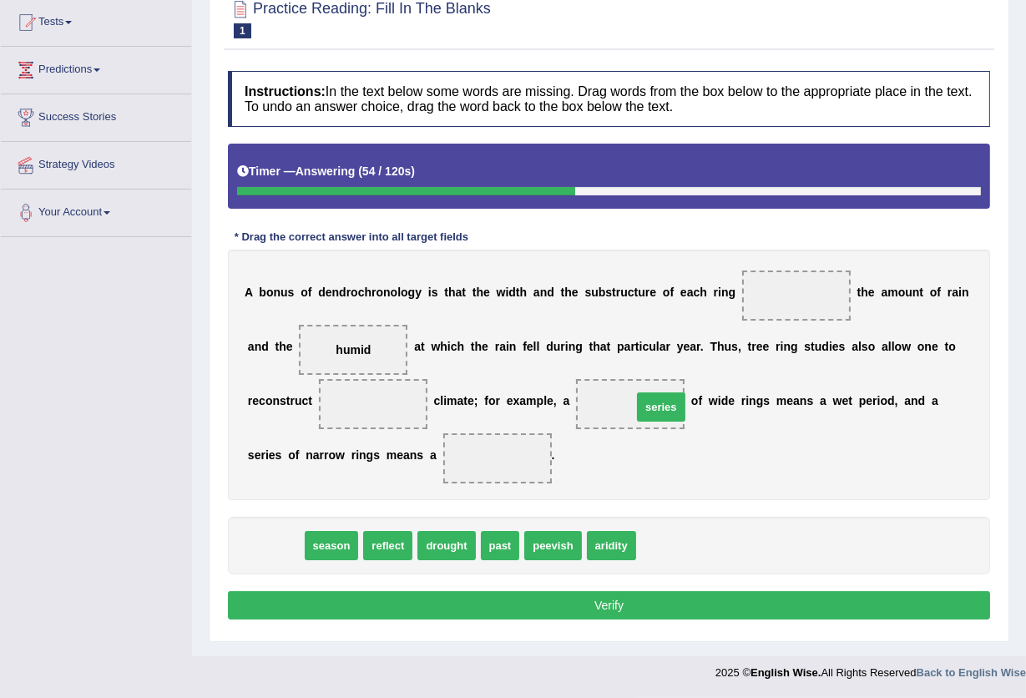
drag, startPoint x: 280, startPoint y: 547, endPoint x: 755, endPoint y: 440, distance: 487.1
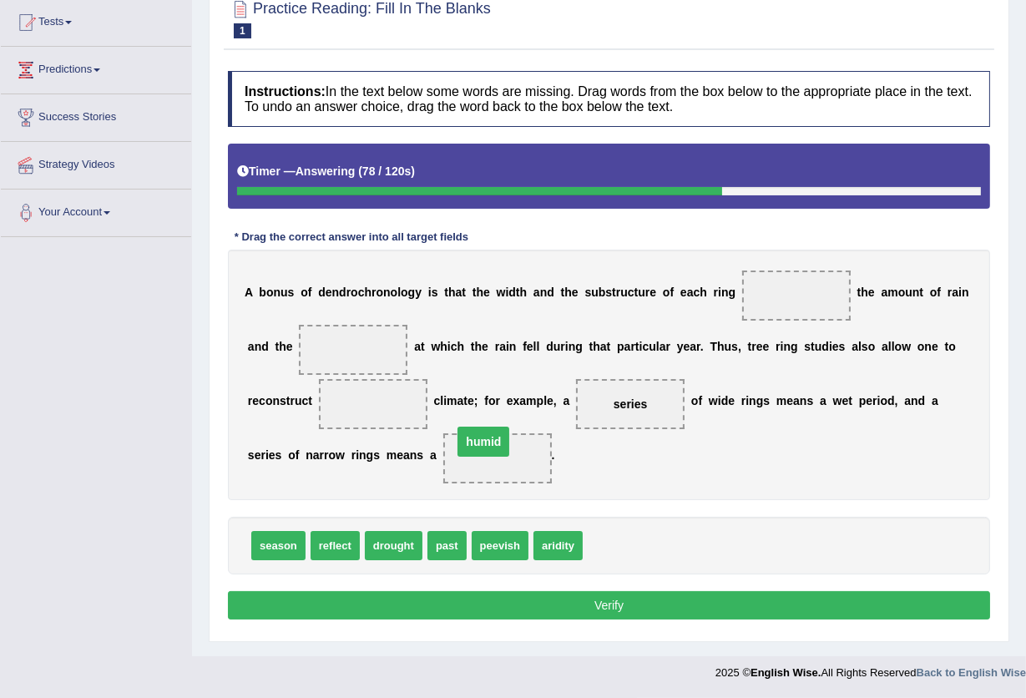
drag, startPoint x: 343, startPoint y: 350, endPoint x: 485, endPoint y: 449, distance: 172.8
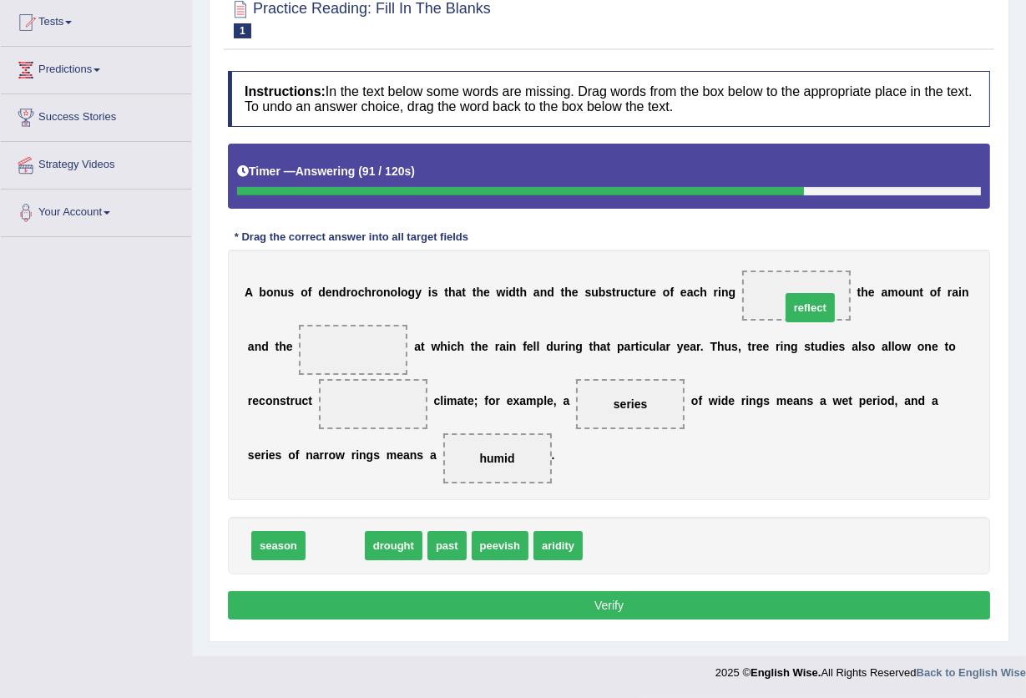
drag, startPoint x: 331, startPoint y: 550, endPoint x: 805, endPoint y: 314, distance: 530.0
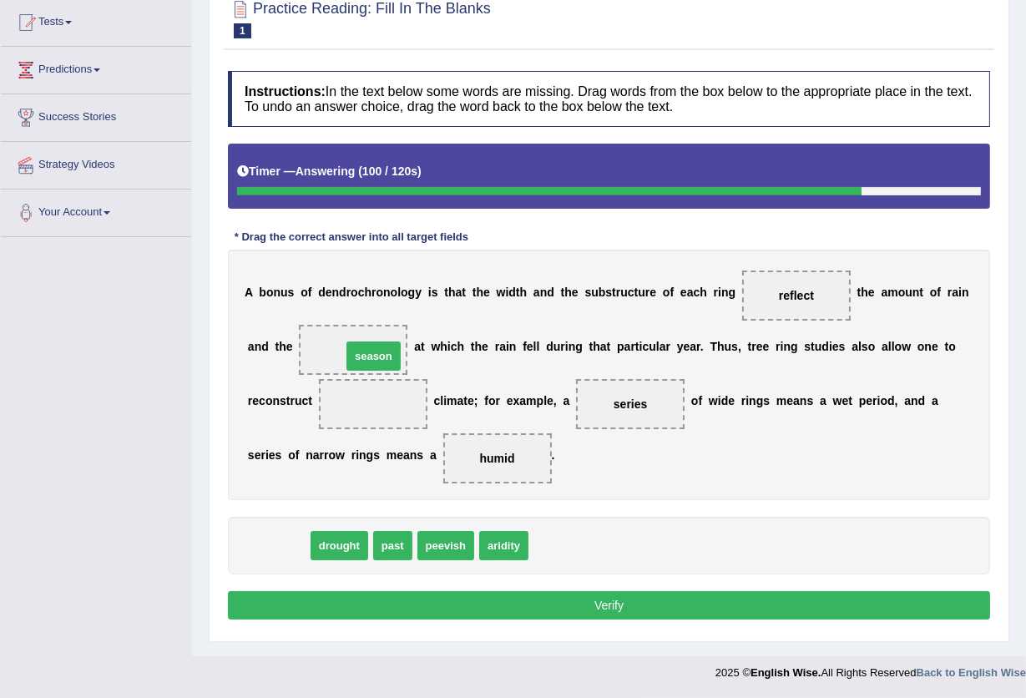
drag, startPoint x: 278, startPoint y: 551, endPoint x: 367, endPoint y: 355, distance: 215.7
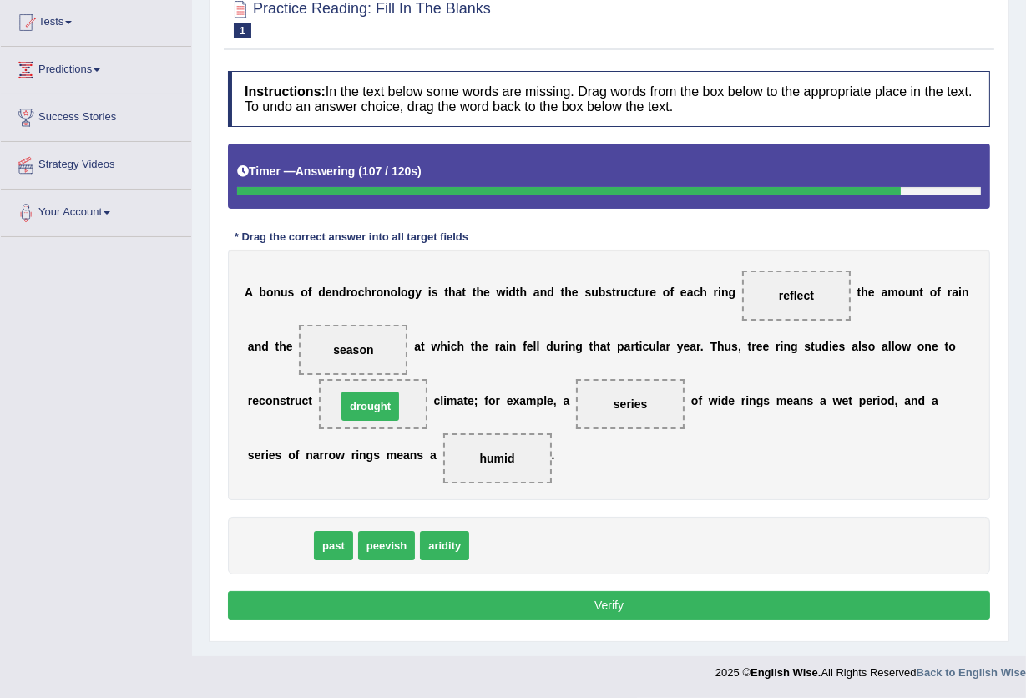
drag, startPoint x: 317, startPoint y: 506, endPoint x: 364, endPoint y: 410, distance: 107.2
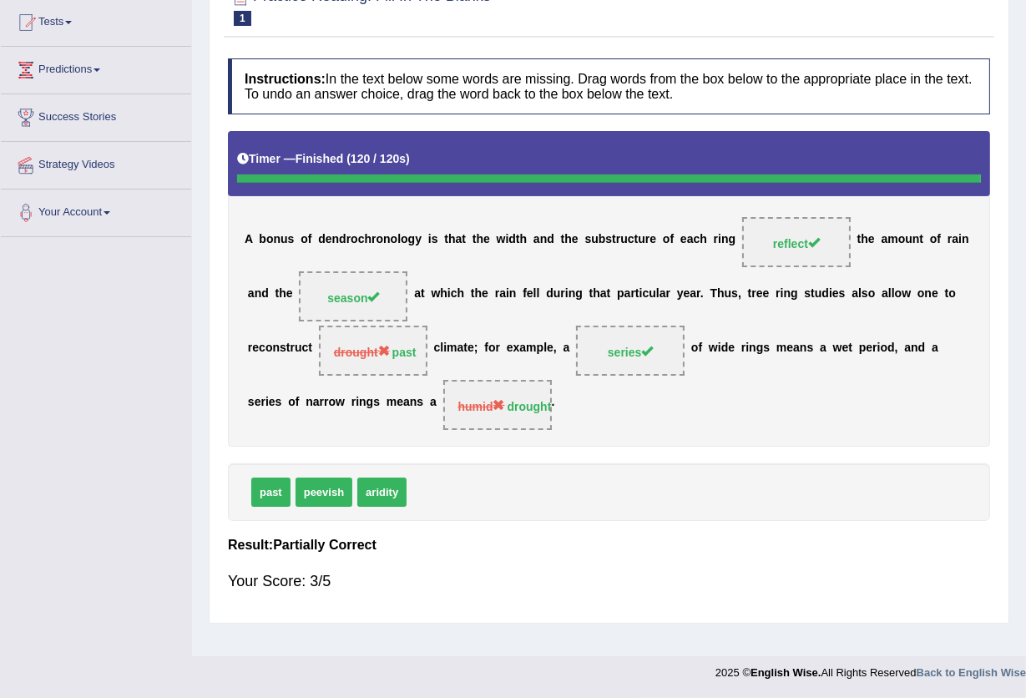
scroll to position [68, 0]
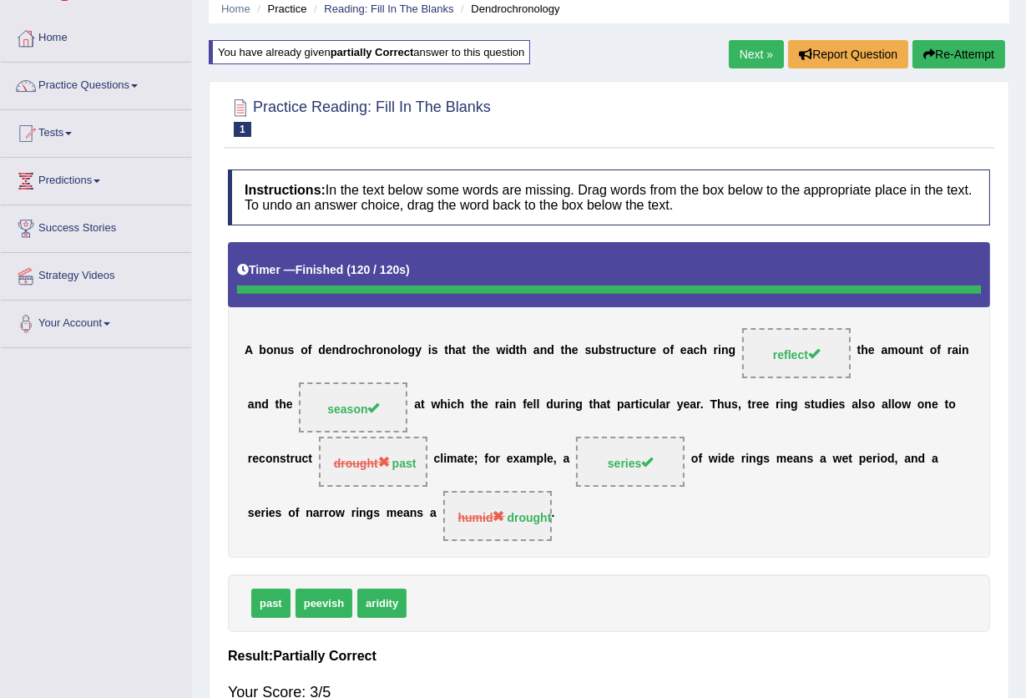
click at [755, 55] on link "Next »" at bounding box center [756, 54] width 55 height 28
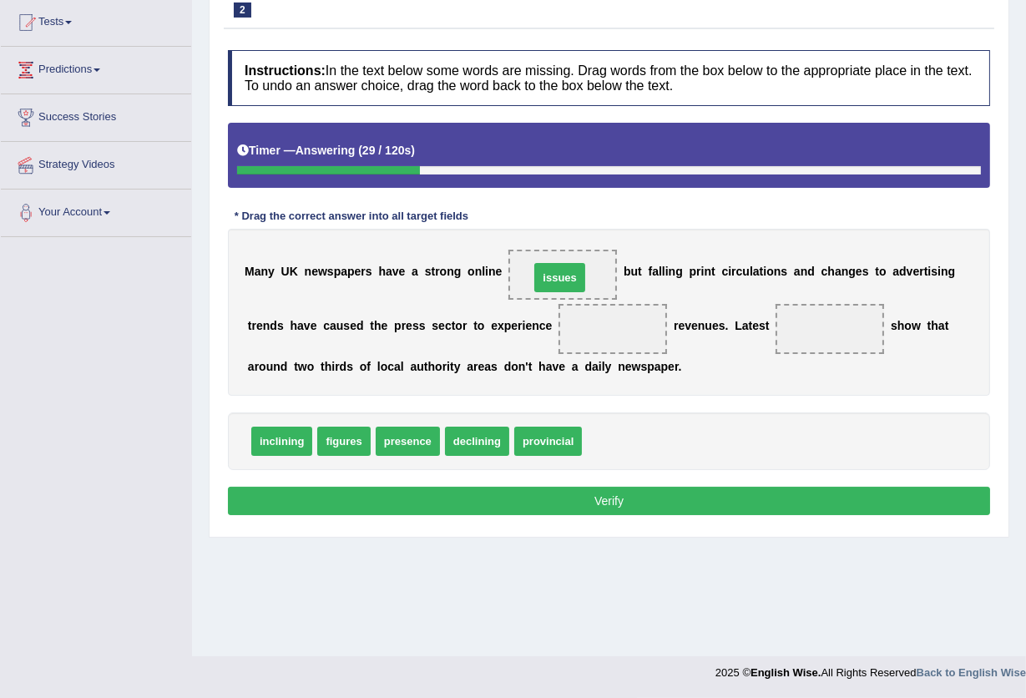
drag, startPoint x: 606, startPoint y: 444, endPoint x: 554, endPoint y: 281, distance: 171.9
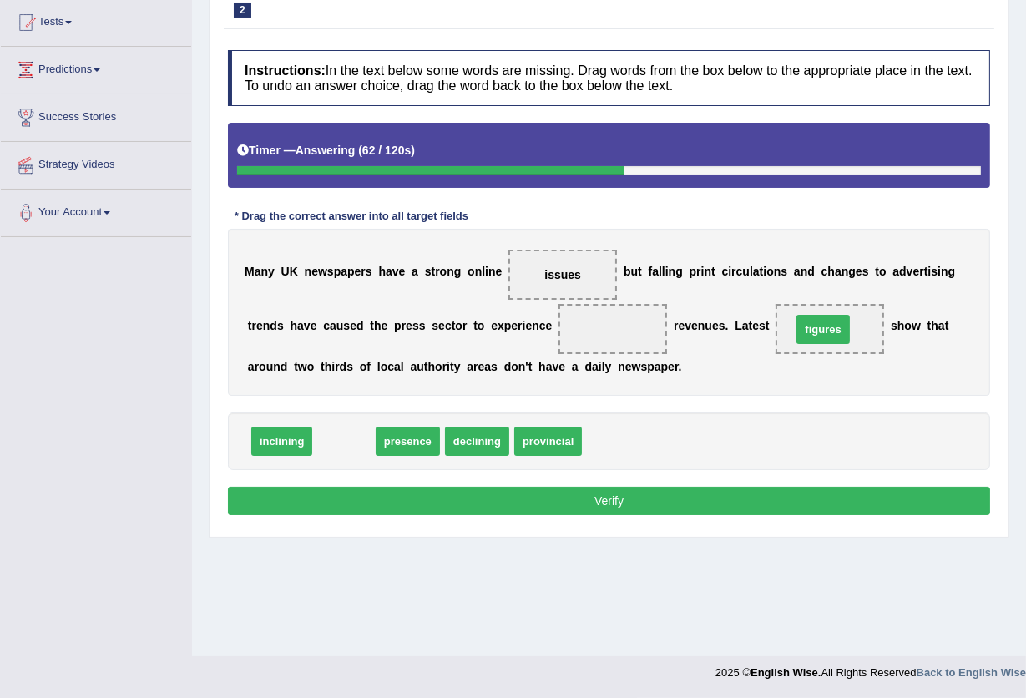
drag, startPoint x: 336, startPoint y: 442, endPoint x: 819, endPoint y: 328, distance: 496.7
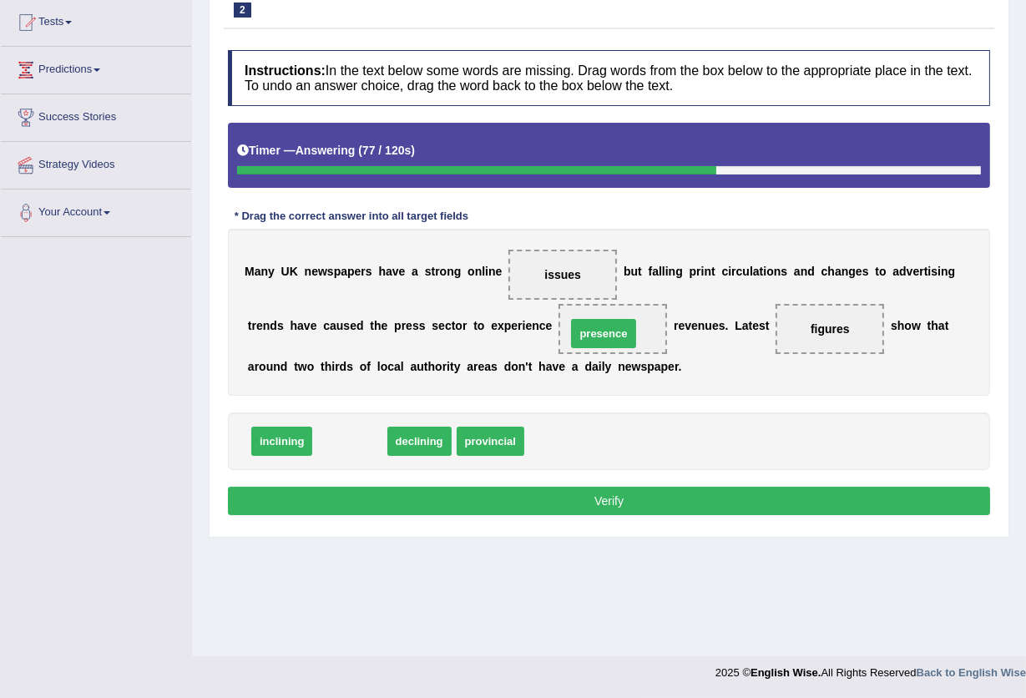
drag, startPoint x: 343, startPoint y: 447, endPoint x: 597, endPoint y: 339, distance: 275.8
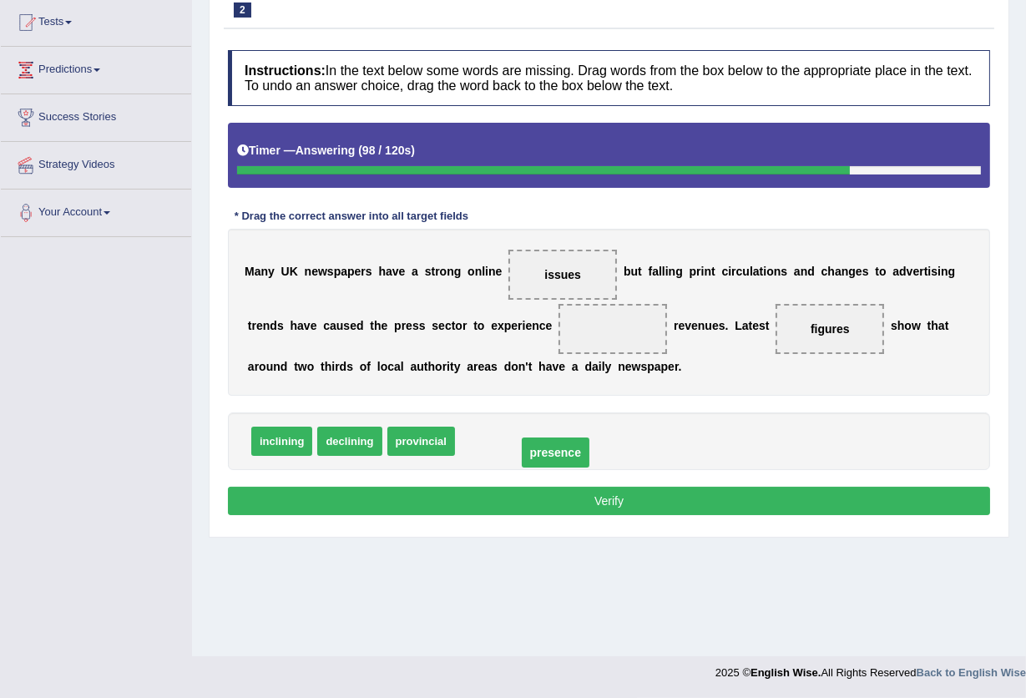
drag, startPoint x: 602, startPoint y: 330, endPoint x: 545, endPoint y: 454, distance: 137.1
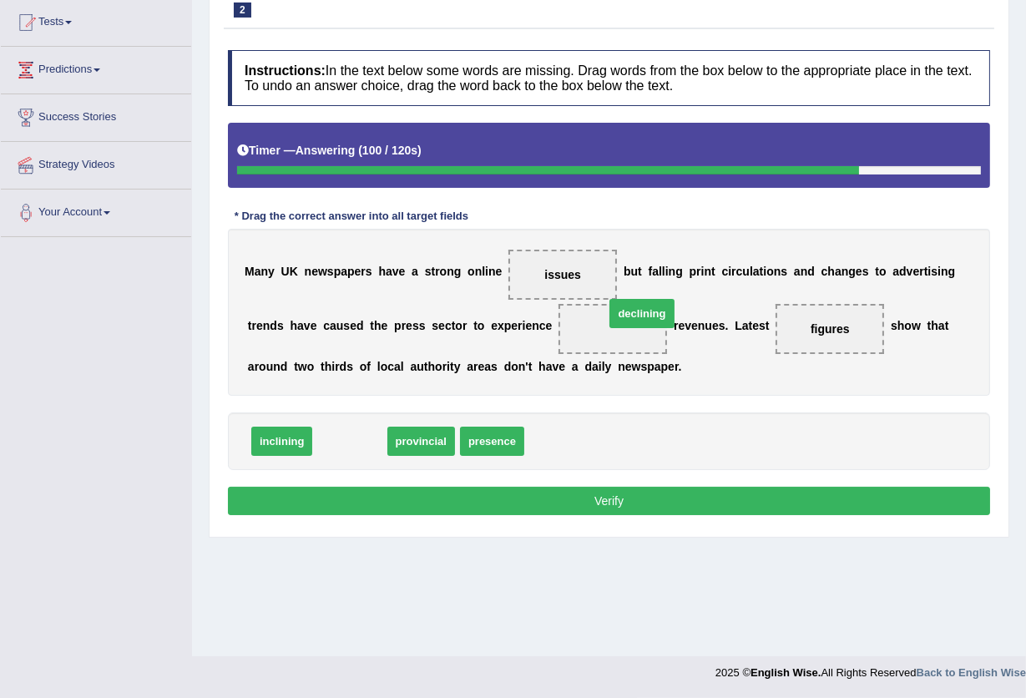
drag, startPoint x: 360, startPoint y: 444, endPoint x: 652, endPoint y: 321, distance: 317.4
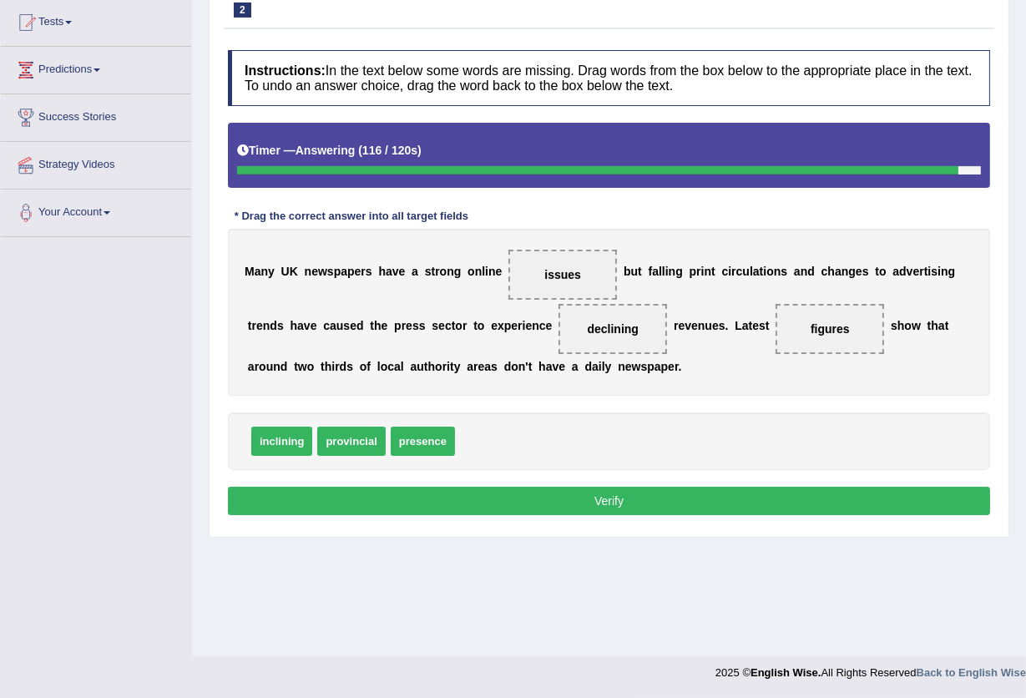
click at [605, 493] on button "Verify" at bounding box center [609, 501] width 763 height 28
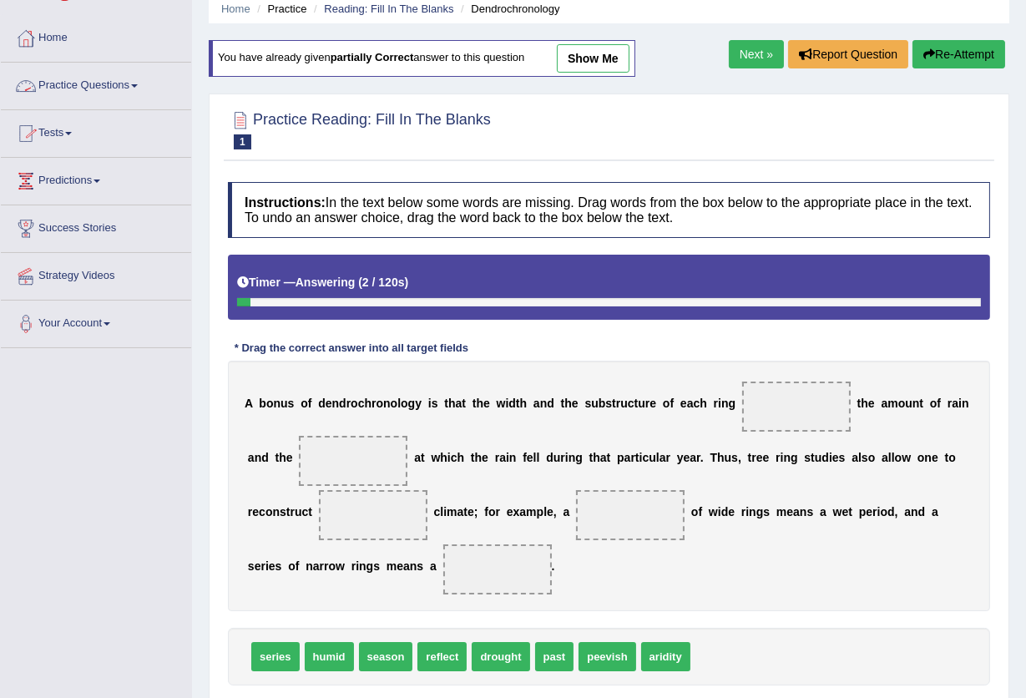
click at [94, 85] on link "Practice Questions" at bounding box center [96, 84] width 190 height 42
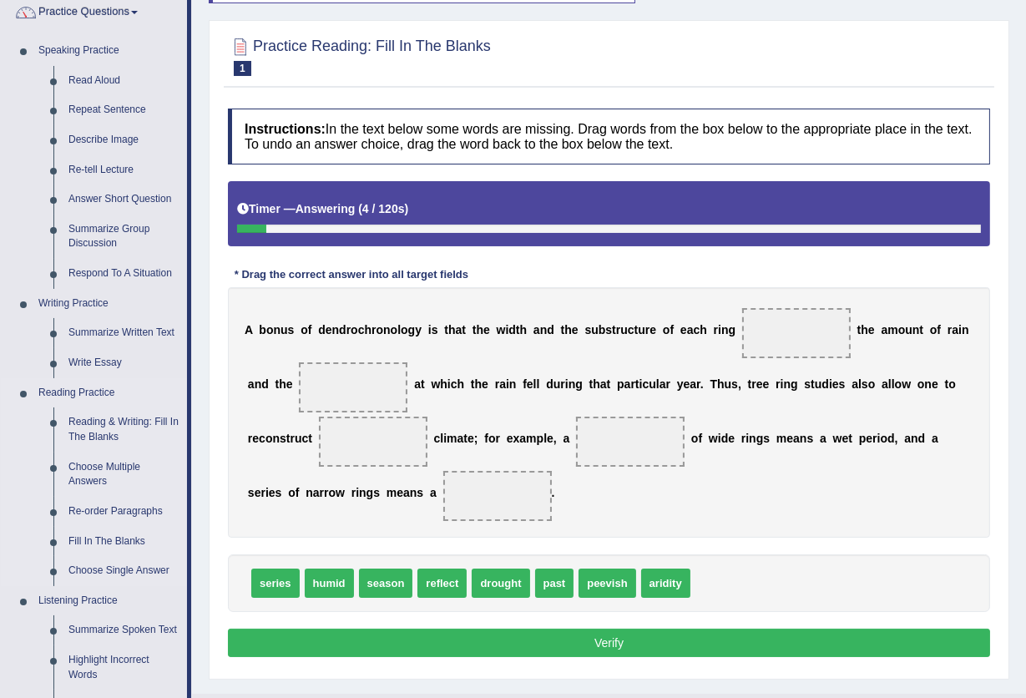
scroll to position [179, 0]
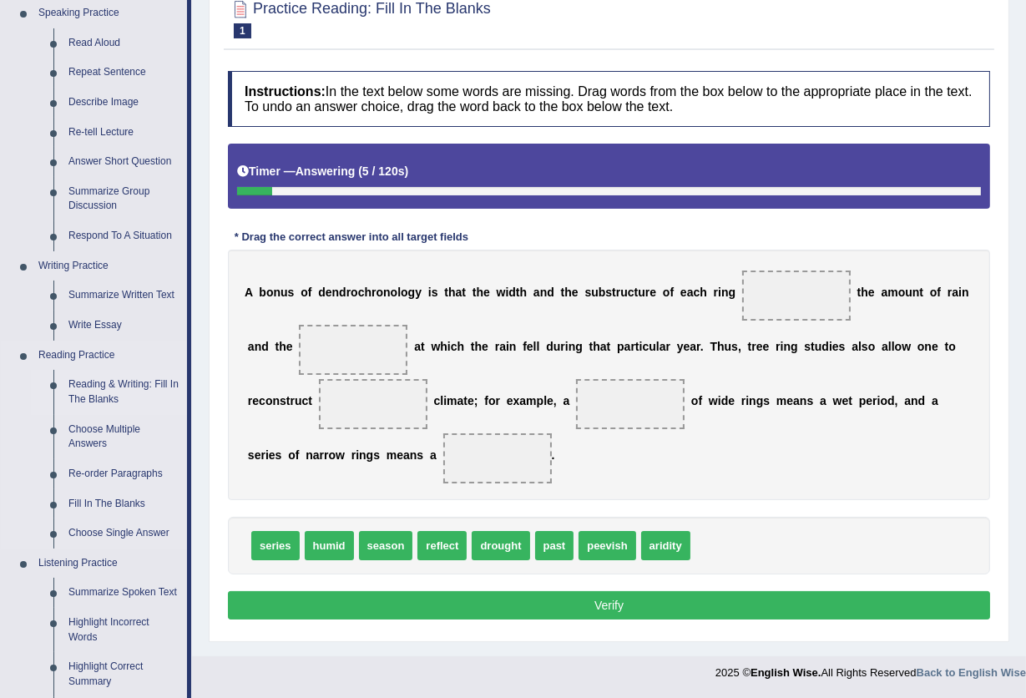
click at [124, 383] on link "Reading & Writing: Fill In The Blanks" at bounding box center [124, 392] width 126 height 44
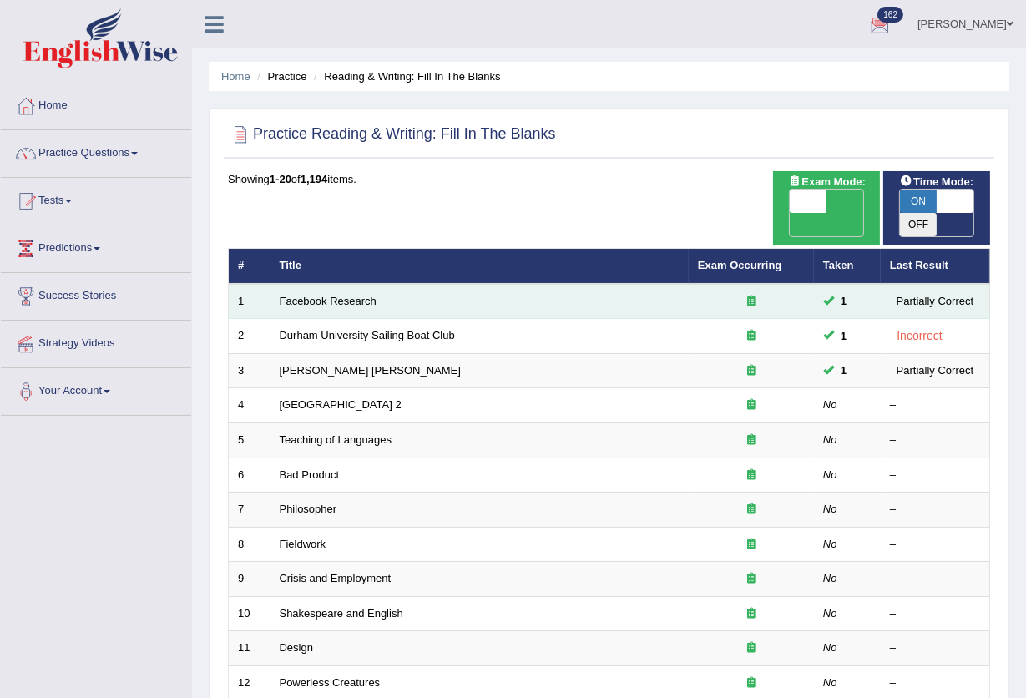
click at [334, 284] on td "Facebook Research" at bounding box center [480, 301] width 418 height 35
click at [345, 295] on link "Facebook Research" at bounding box center [328, 301] width 97 height 13
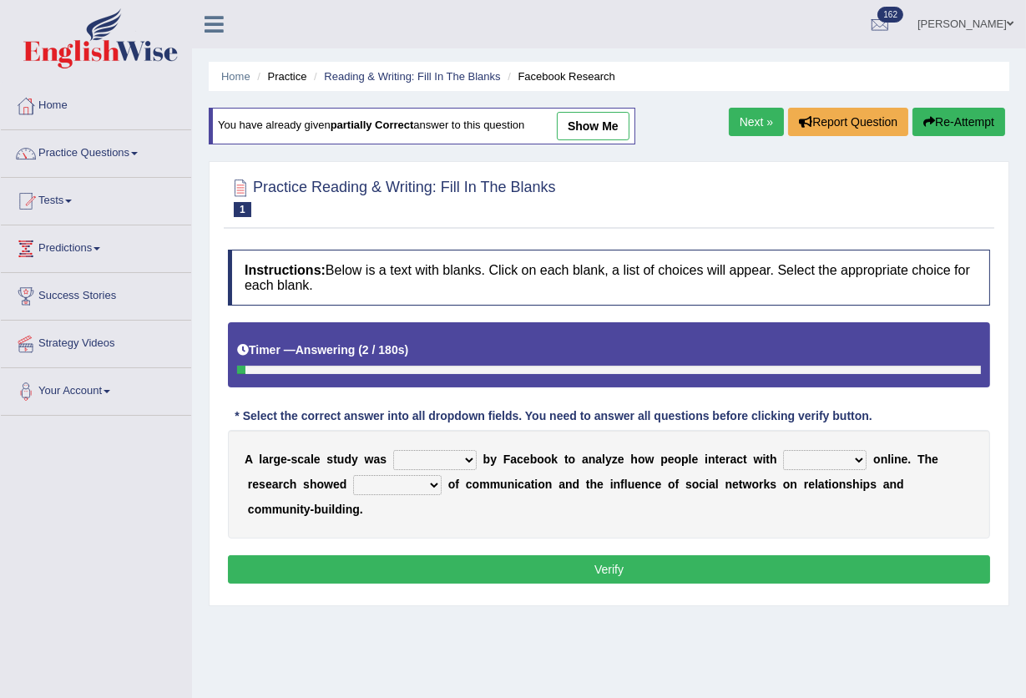
click at [744, 124] on link "Next »" at bounding box center [756, 122] width 55 height 28
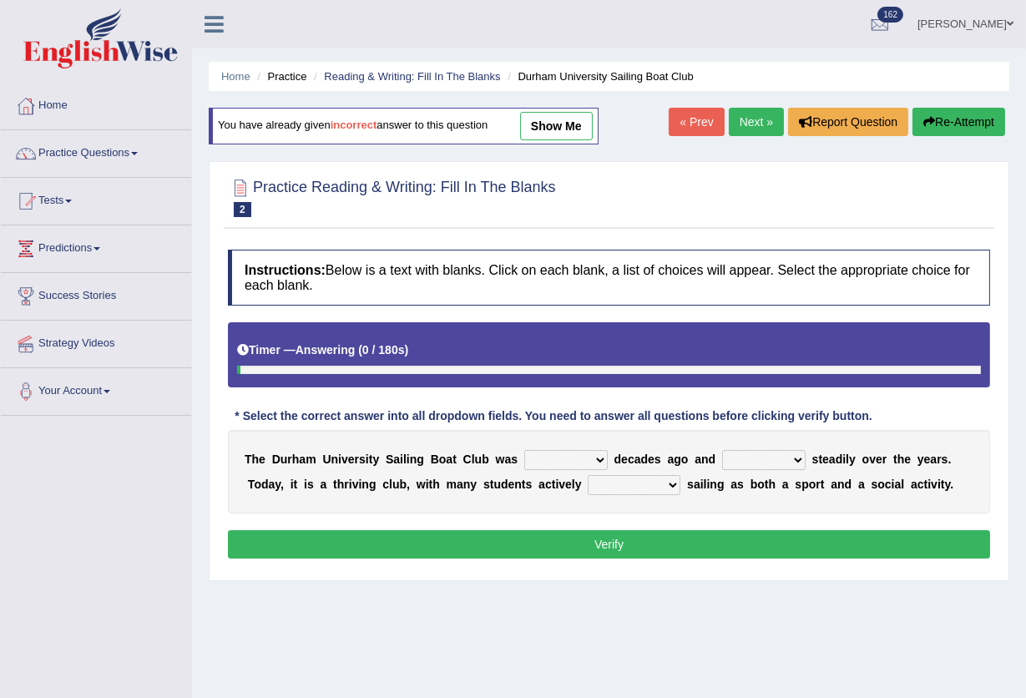
click at [567, 118] on link "show me" at bounding box center [556, 126] width 73 height 28
select select "found"
select select "growing"
select select "enjoy"
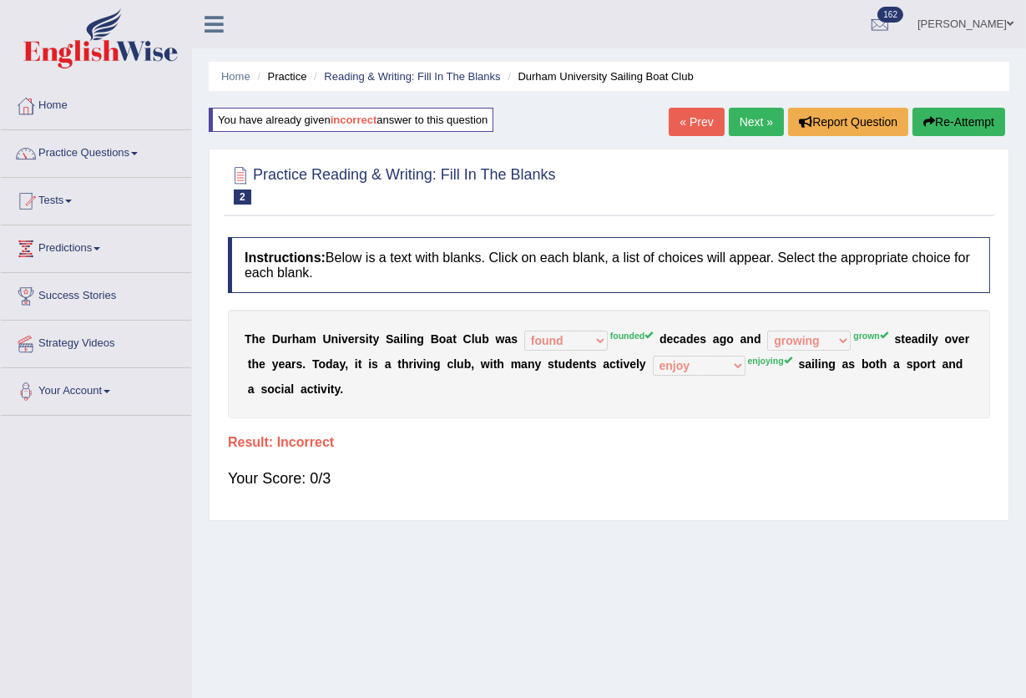
click at [746, 117] on link "Next »" at bounding box center [756, 122] width 55 height 28
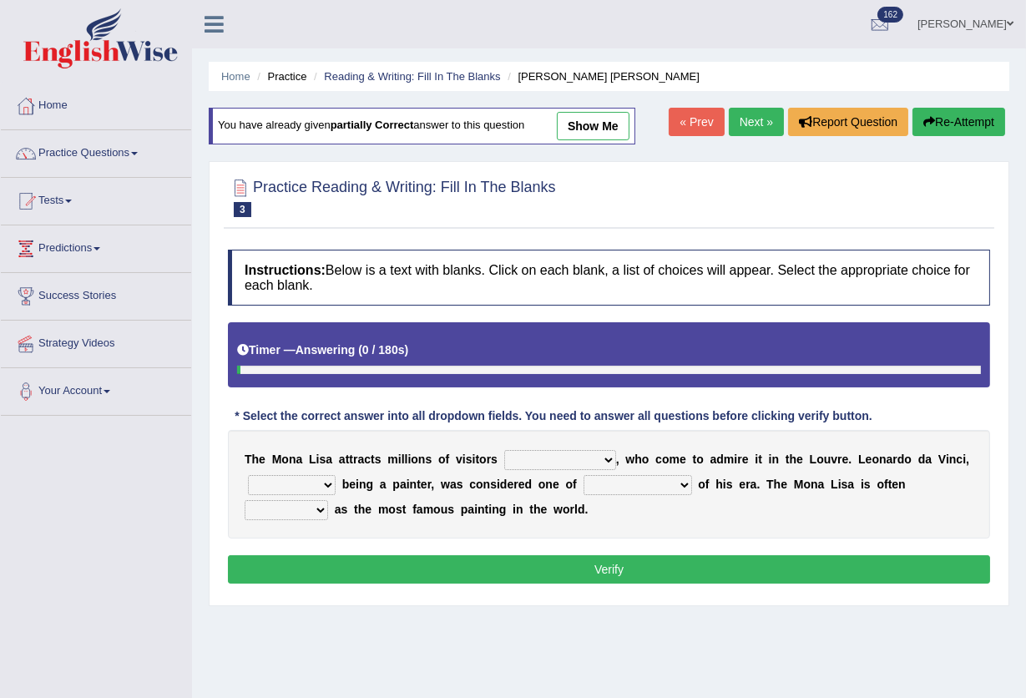
click at [585, 129] on link "show me" at bounding box center [593, 126] width 73 height 28
select select "around the year"
select select "as well as"
select select "the best artists"
select select "described"
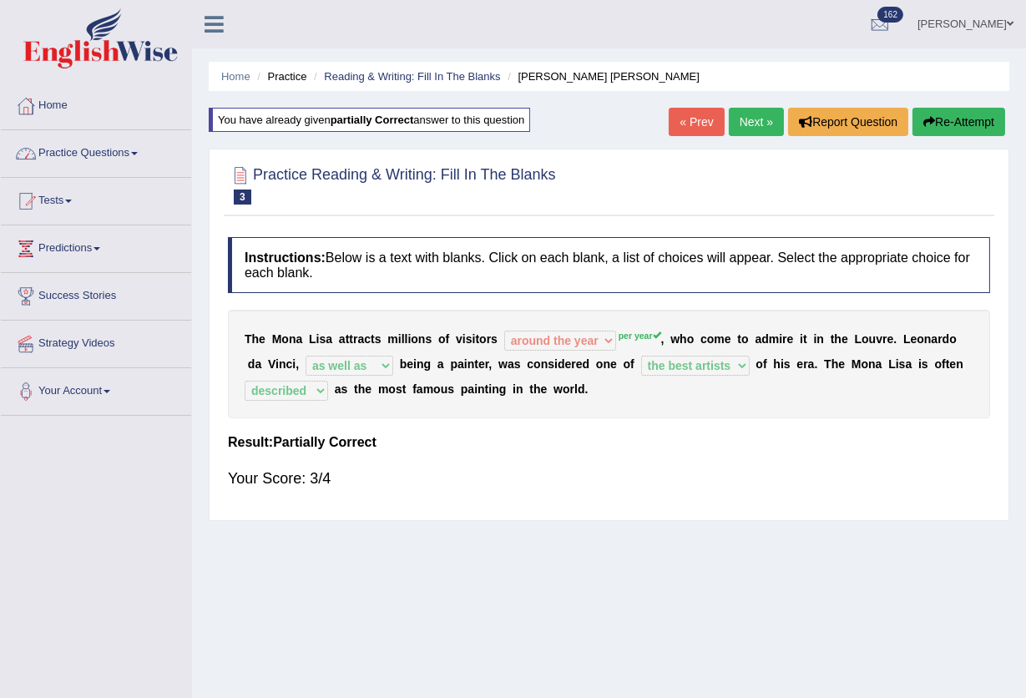
click at [79, 147] on link "Practice Questions" at bounding box center [96, 151] width 190 height 42
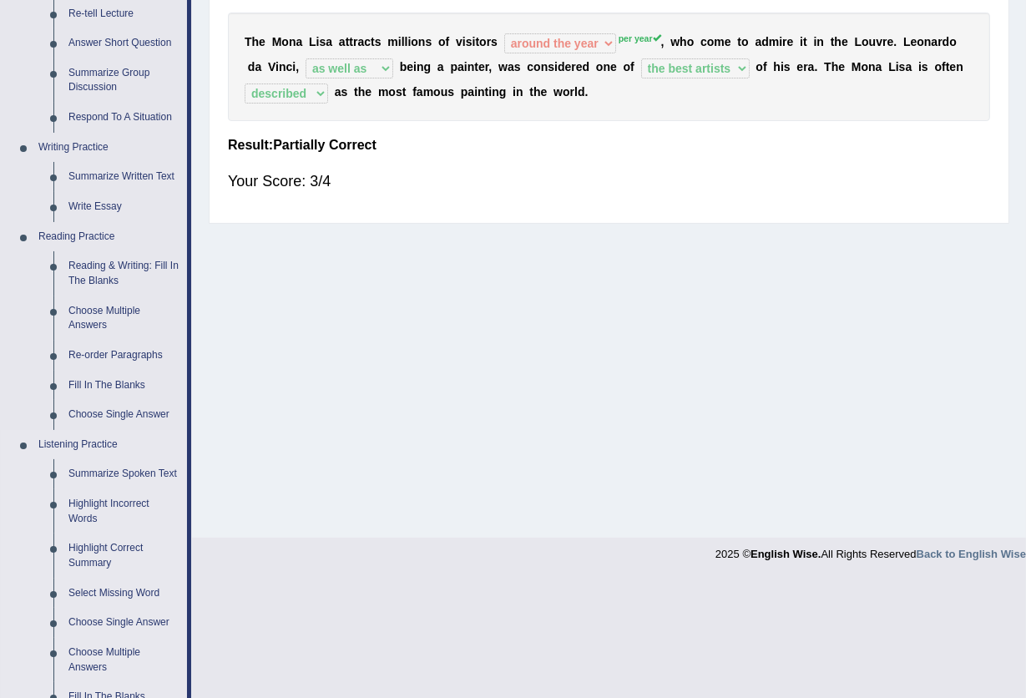
scroll to position [334, 0]
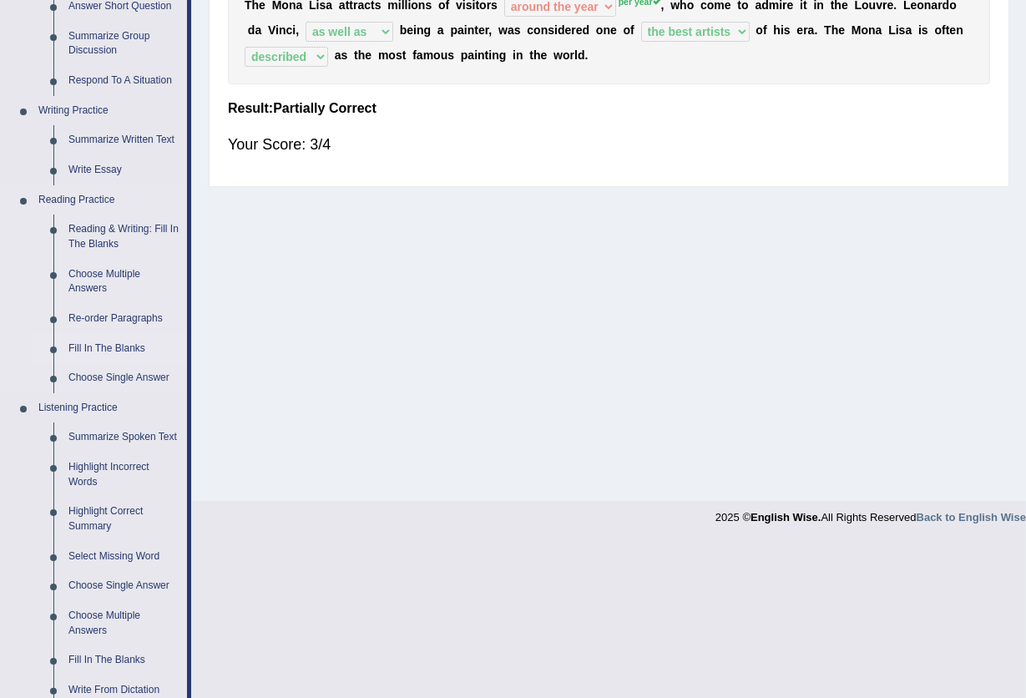
click at [121, 343] on link "Fill In The Blanks" at bounding box center [124, 349] width 126 height 30
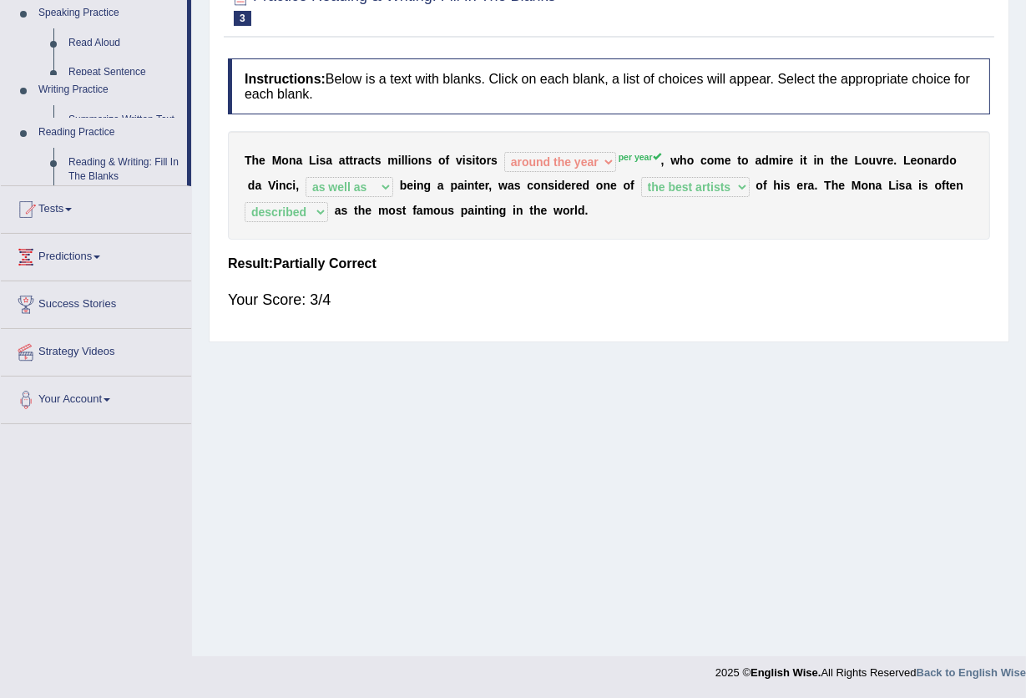
scroll to position [179, 0]
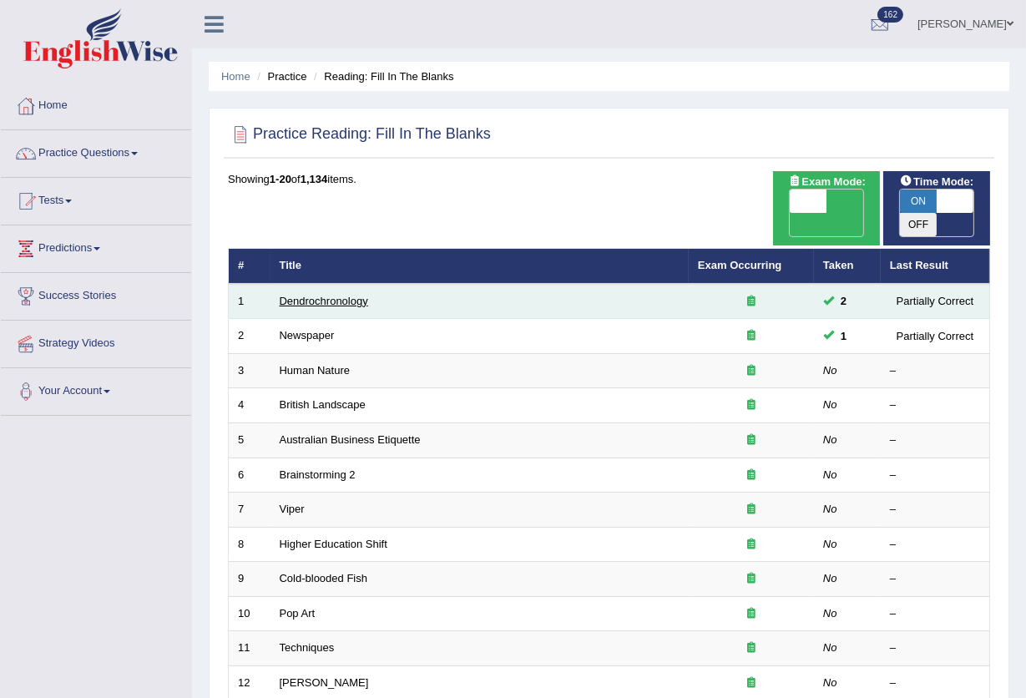
click at [331, 295] on link "Dendrochronology" at bounding box center [324, 301] width 89 height 13
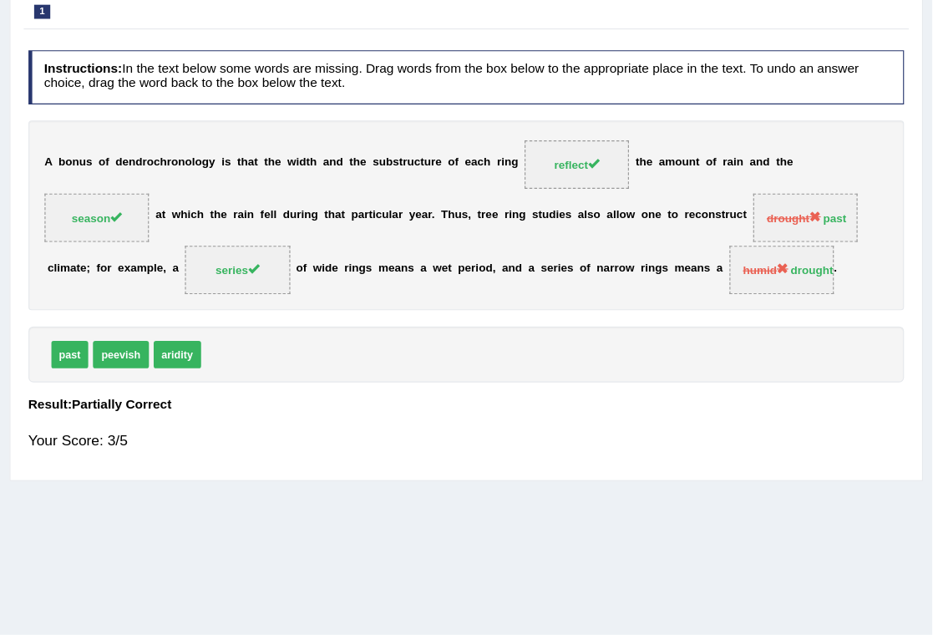
scroll to position [180, 0]
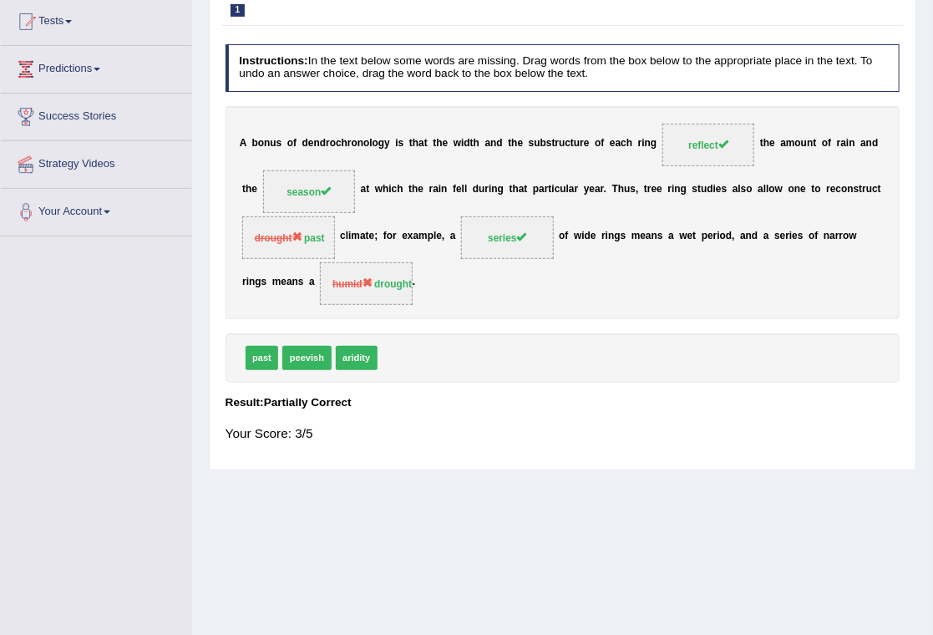
click at [610, 359] on div "past peevish aridity" at bounding box center [563, 357] width 675 height 49
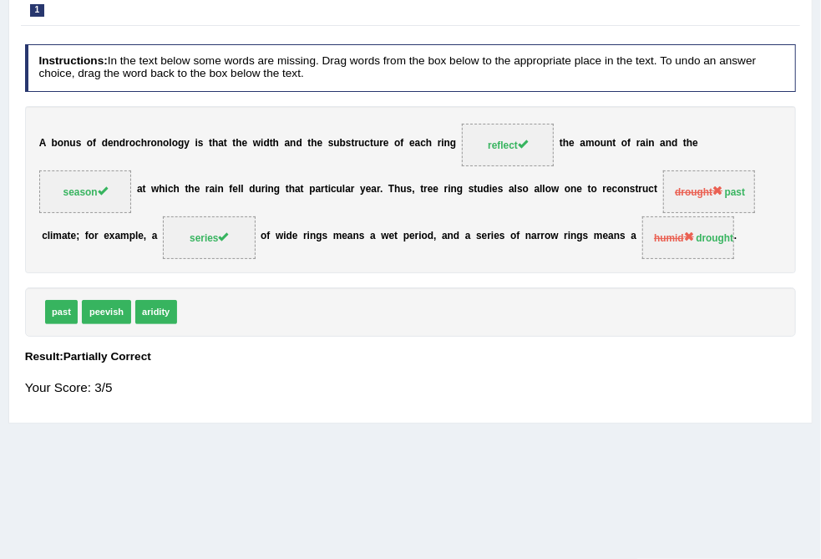
click at [720, 13] on div at bounding box center [411, -1] width 772 height 43
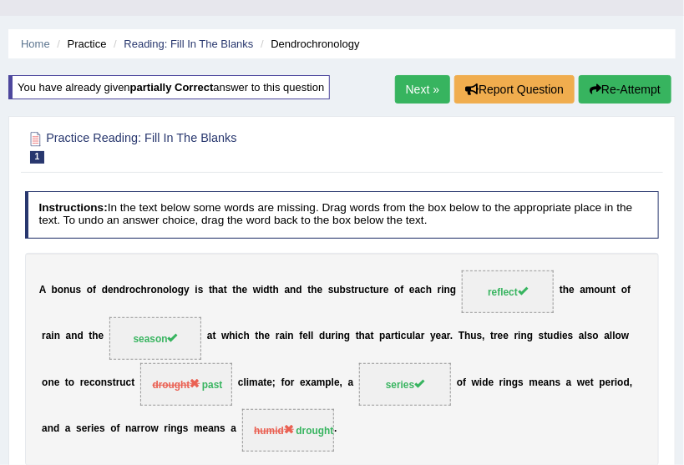
scroll to position [28, 0]
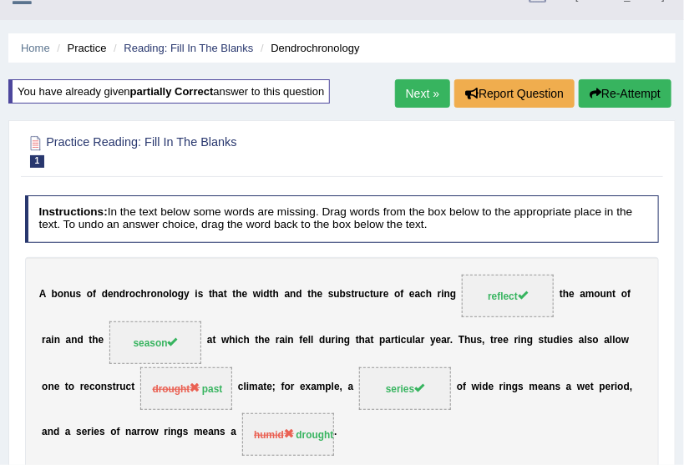
click at [228, 53] on li "Reading: Fill In The Blanks" at bounding box center [181, 48] width 144 height 16
click at [230, 48] on link "Reading: Fill In The Blanks" at bounding box center [188, 48] width 129 height 13
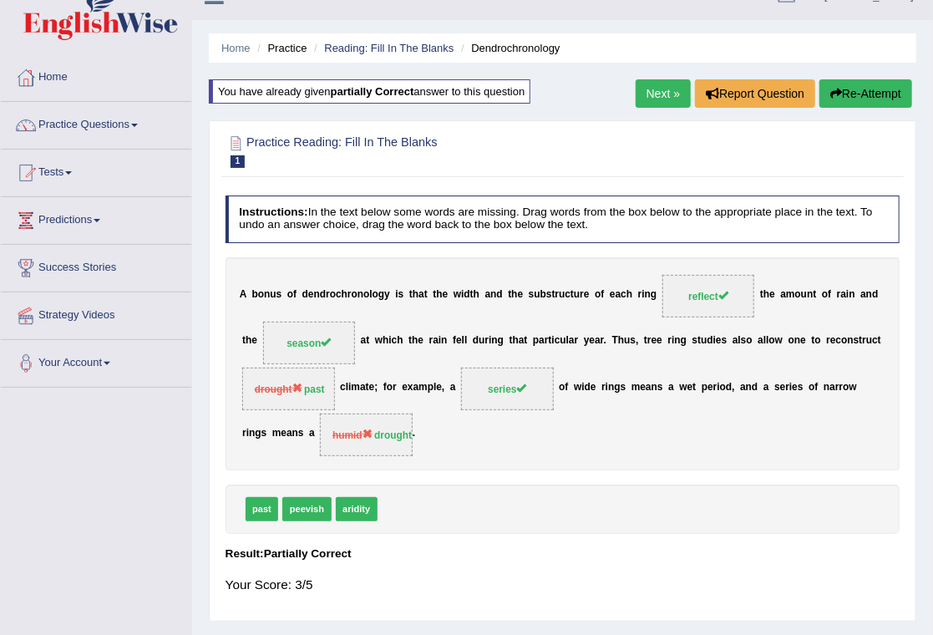
drag, startPoint x: 494, startPoint y: 0, endPoint x: 86, endPoint y: 121, distance: 426.0
click at [86, 121] on link "Practice Questions" at bounding box center [96, 123] width 190 height 42
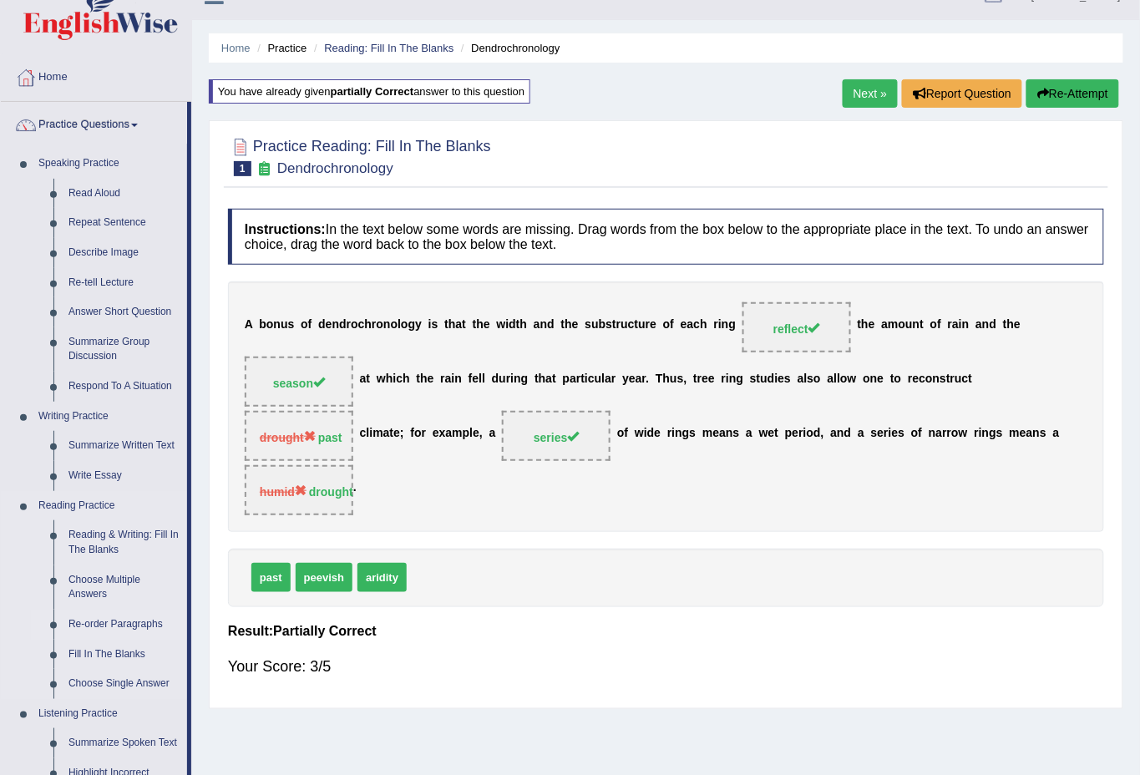
click at [106, 626] on link "Re-order Paragraphs" at bounding box center [124, 625] width 126 height 30
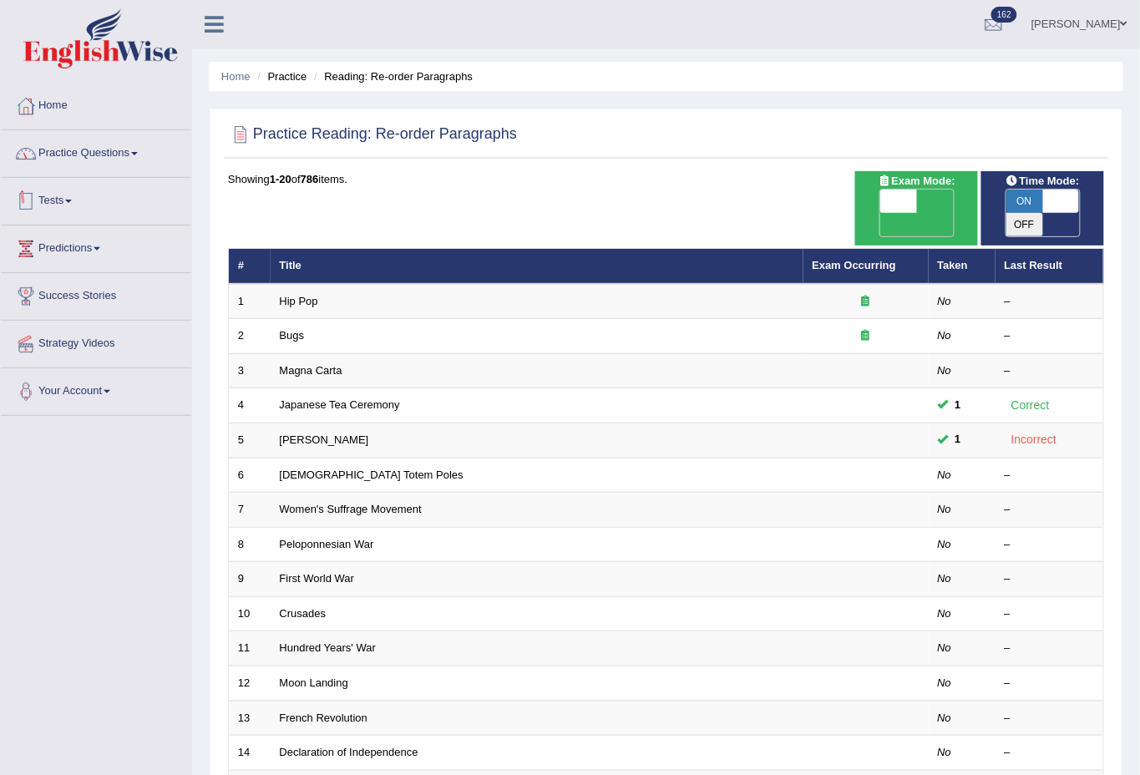
click at [109, 160] on link "Practice Questions" at bounding box center [96, 151] width 190 height 42
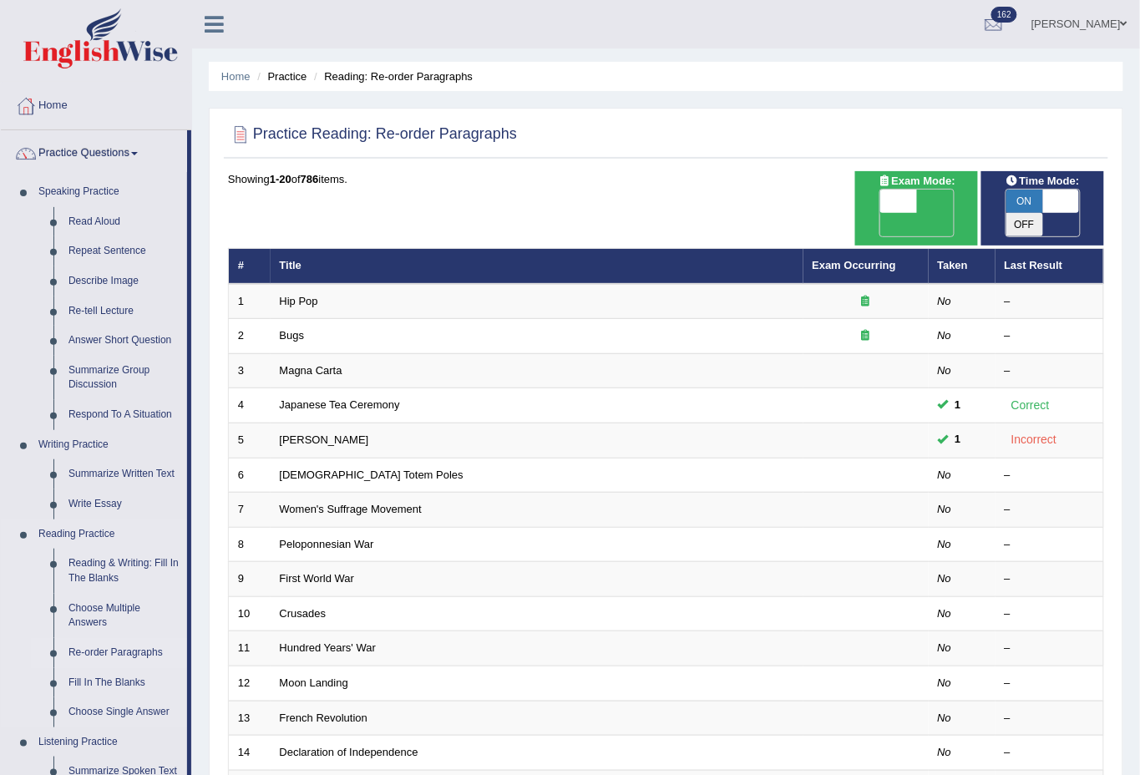
click at [121, 648] on link "Re-order Paragraphs" at bounding box center [124, 653] width 126 height 30
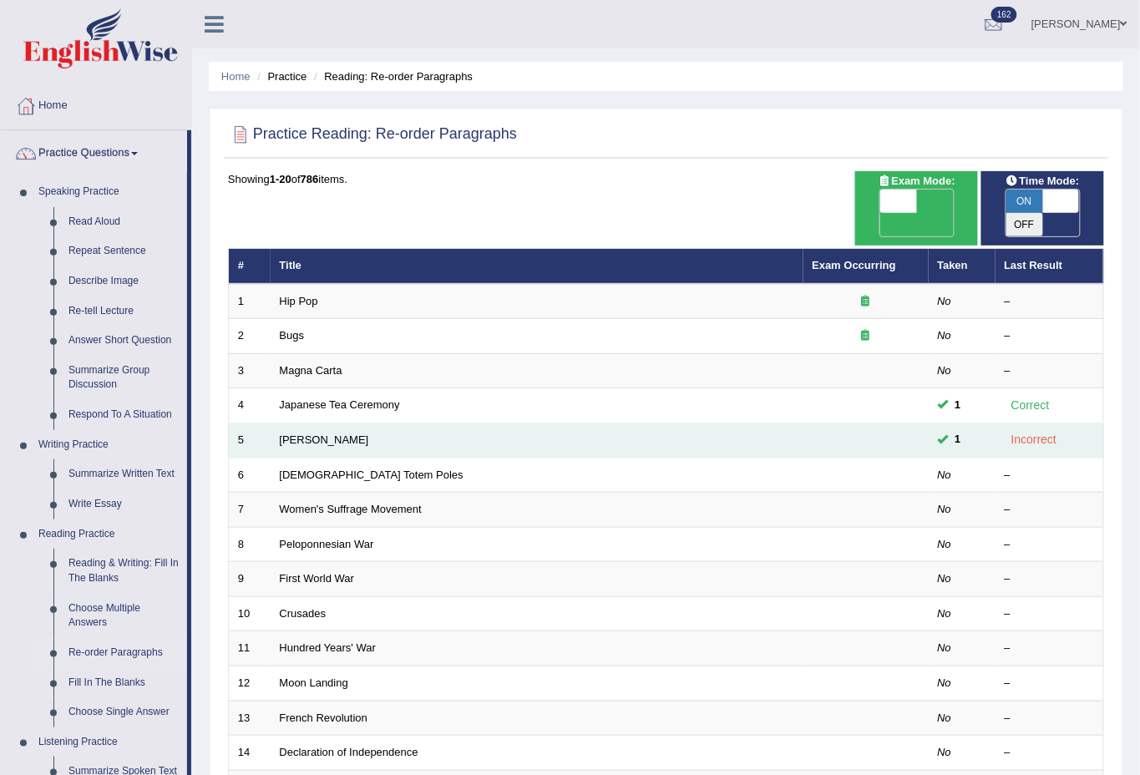
click at [364, 423] on td "[PERSON_NAME]" at bounding box center [537, 440] width 533 height 35
click at [365, 433] on link "[PERSON_NAME]" at bounding box center [324, 439] width 89 height 13
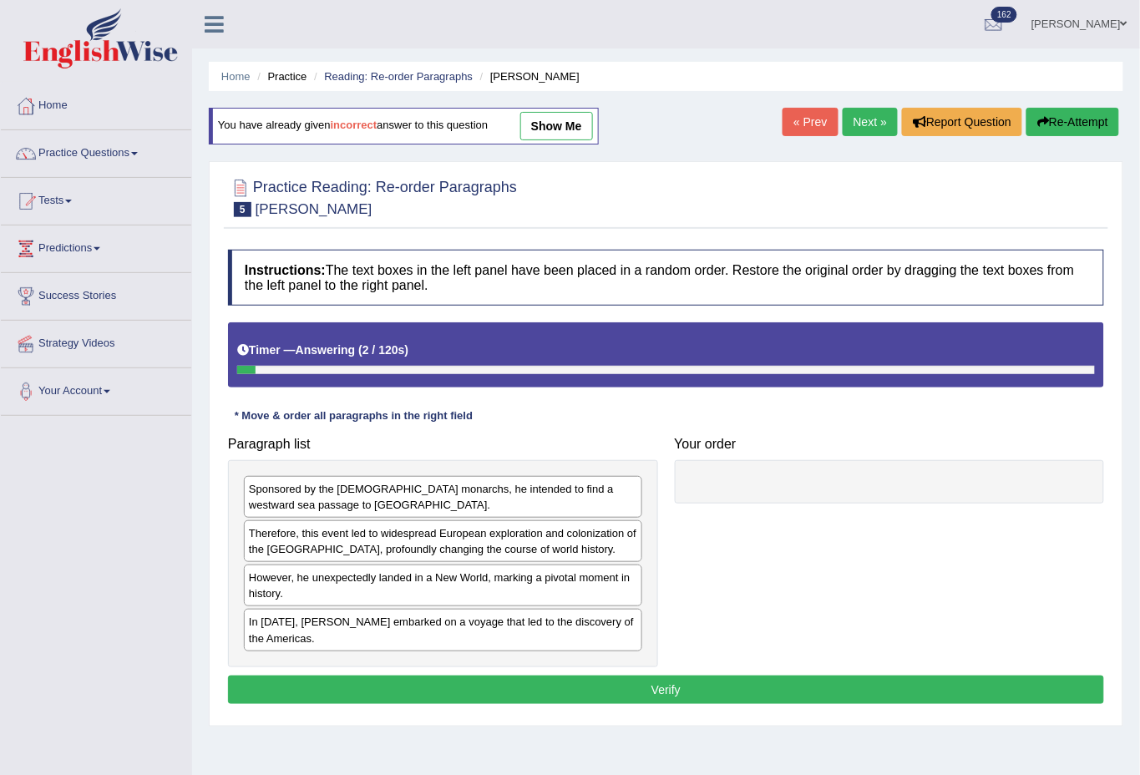
click at [564, 129] on link "show me" at bounding box center [556, 126] width 73 height 28
